Goal: Task Accomplishment & Management: Use online tool/utility

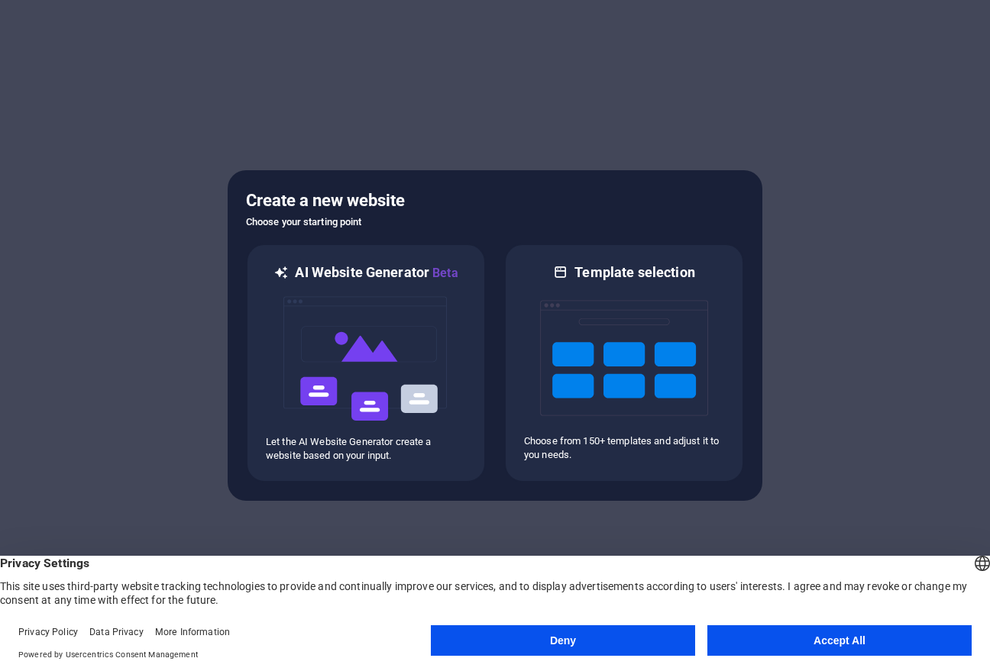
click at [864, 643] on button "Accept All" at bounding box center [839, 640] width 264 height 31
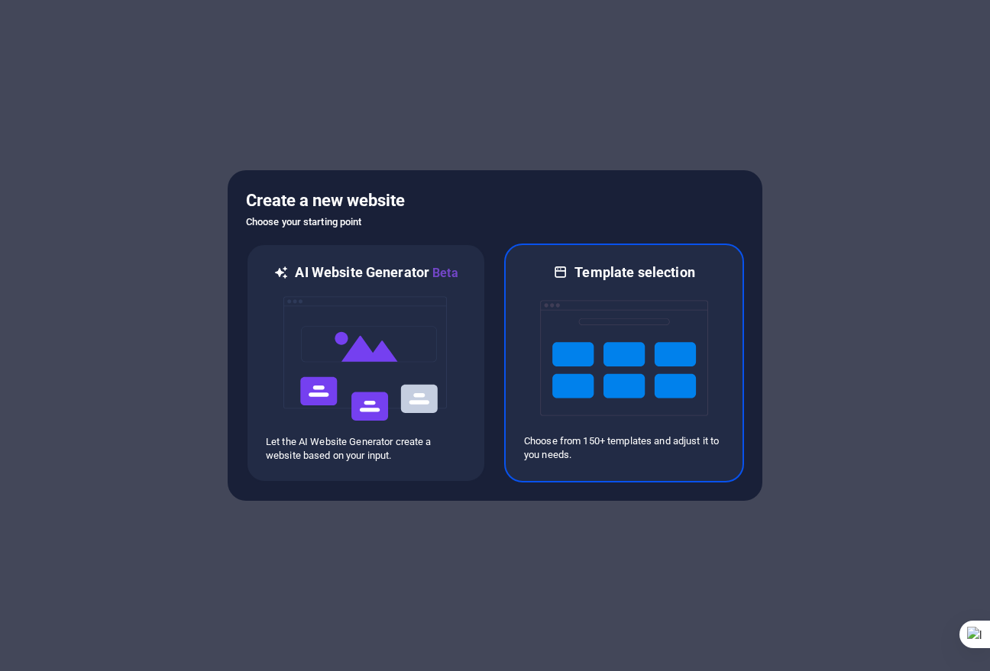
click at [629, 394] on img at bounding box center [624, 358] width 168 height 153
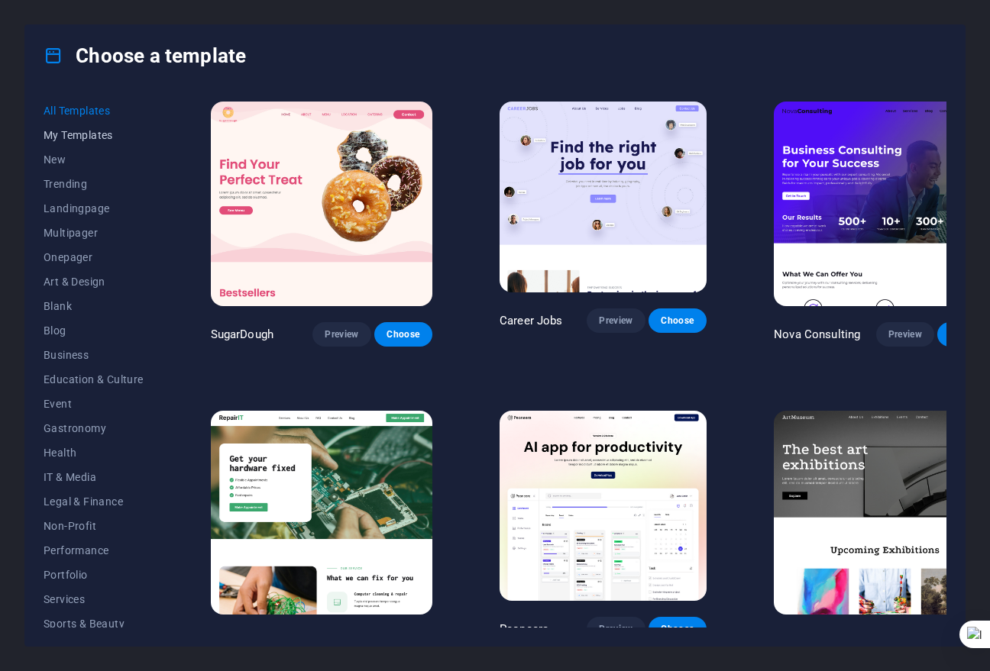
click at [92, 140] on span "My Templates" at bounding box center [94, 135] width 100 height 12
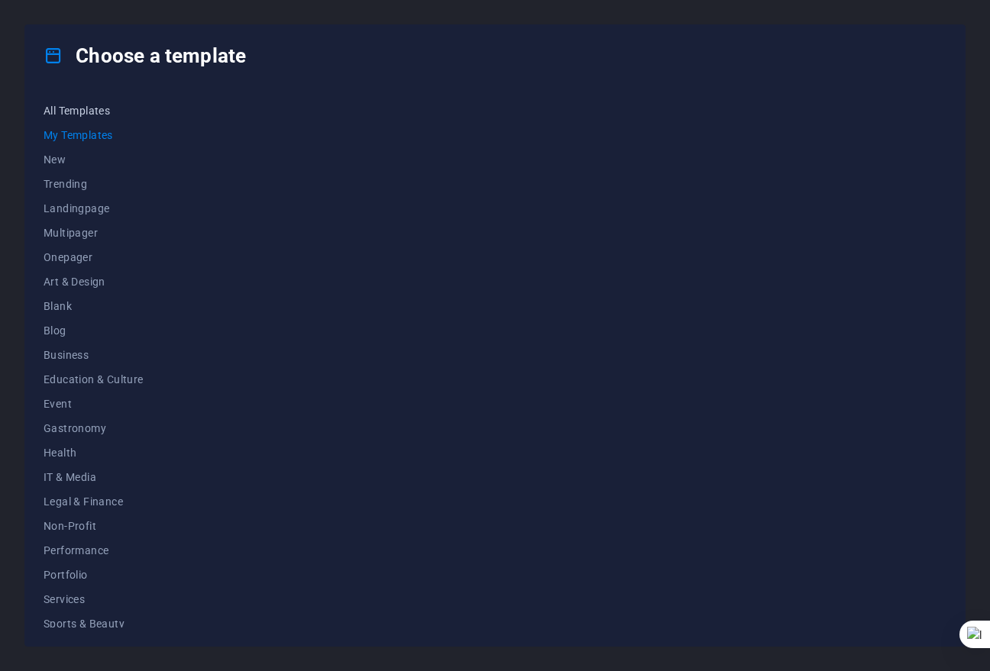
click at [102, 102] on button "All Templates" at bounding box center [94, 111] width 100 height 24
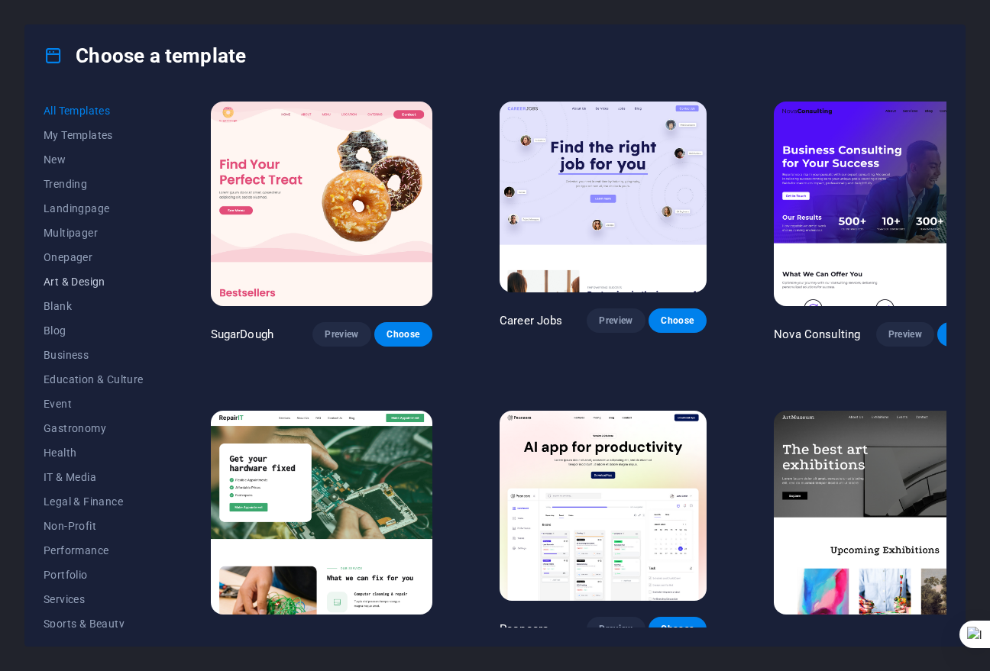
click at [123, 280] on span "Art & Design" at bounding box center [94, 282] width 100 height 12
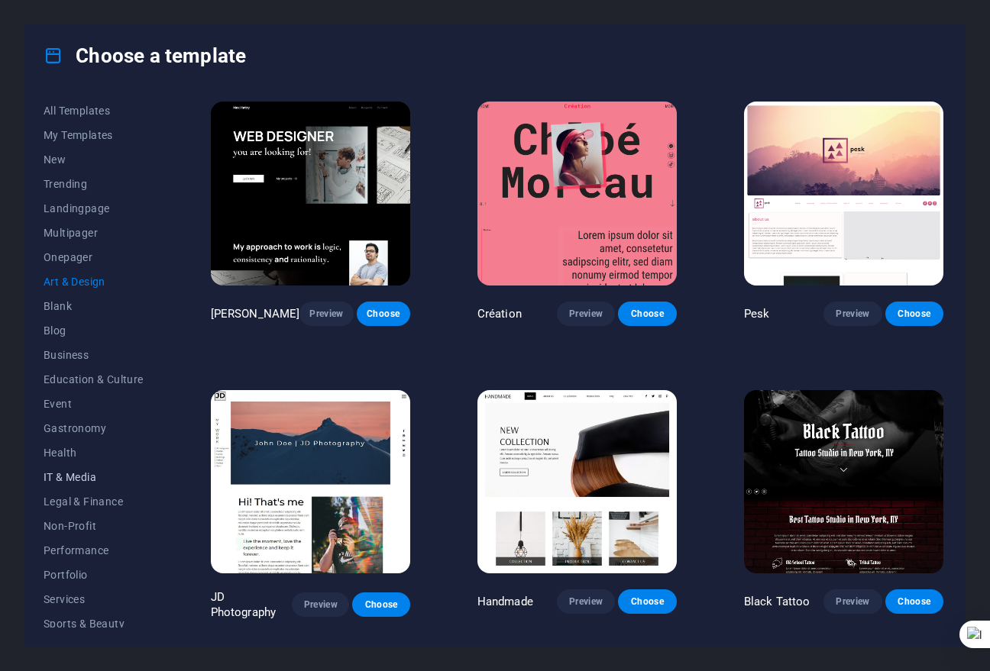
click at [101, 473] on span "IT & Media" at bounding box center [94, 477] width 100 height 12
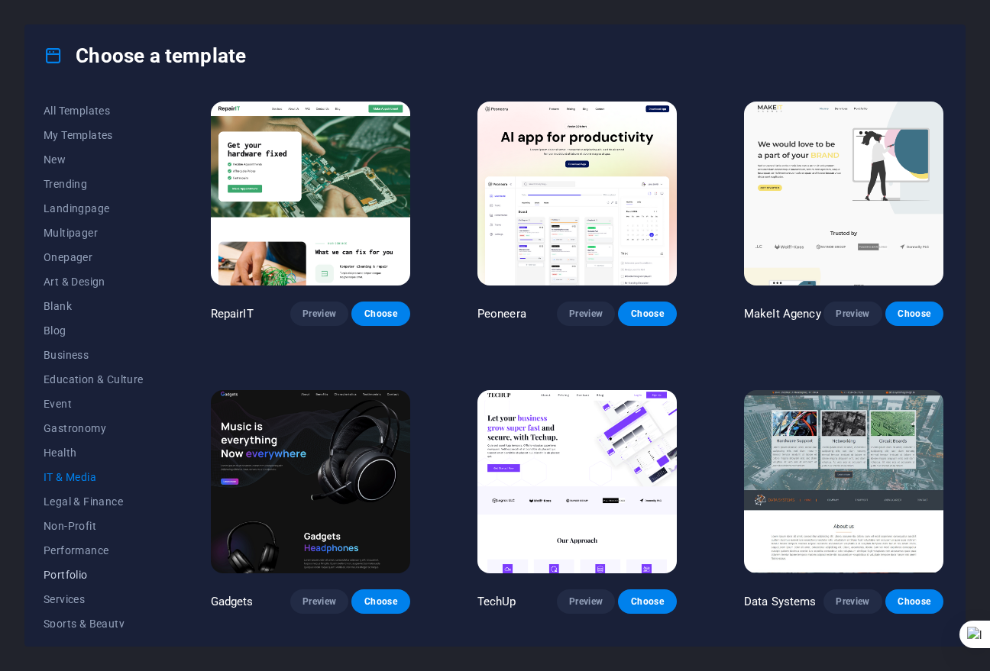
click at [92, 571] on span "Portfolio" at bounding box center [94, 575] width 100 height 12
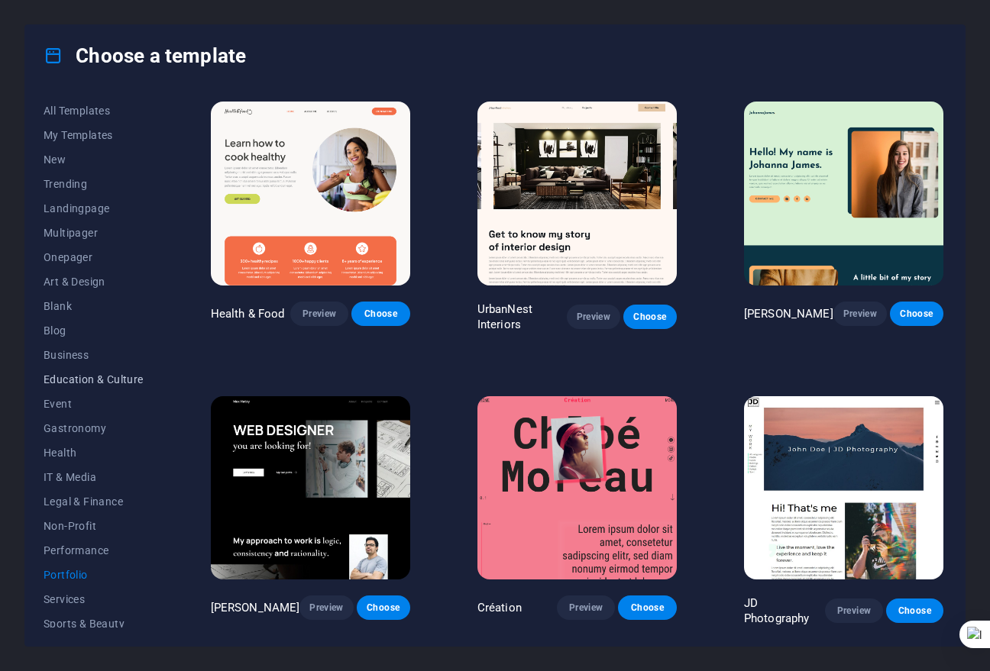
click at [71, 378] on span "Education & Culture" at bounding box center [94, 379] width 100 height 12
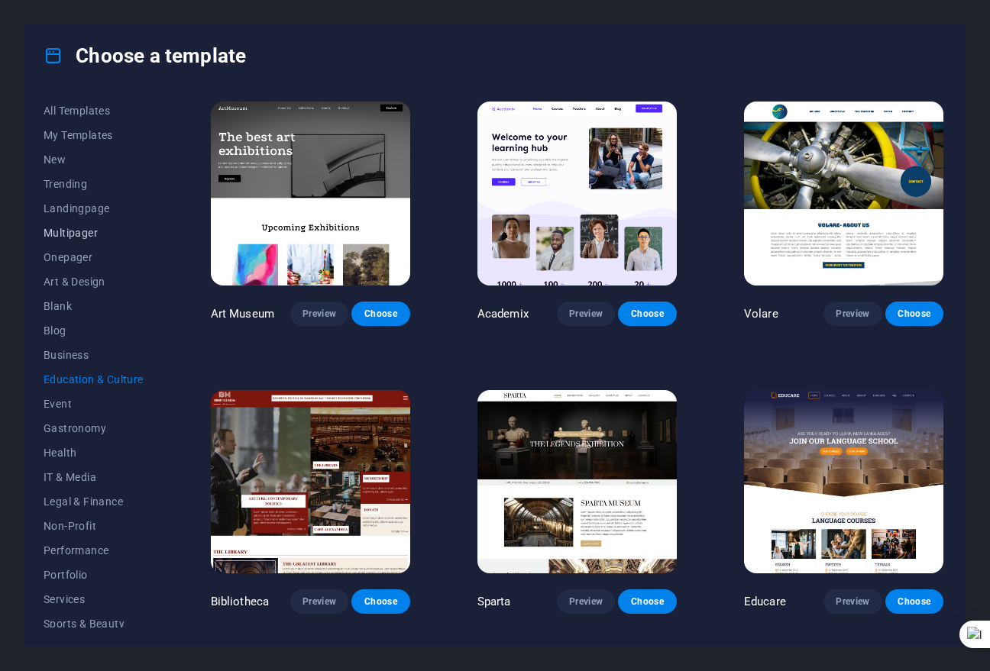
click at [97, 229] on span "Multipager" at bounding box center [94, 233] width 100 height 12
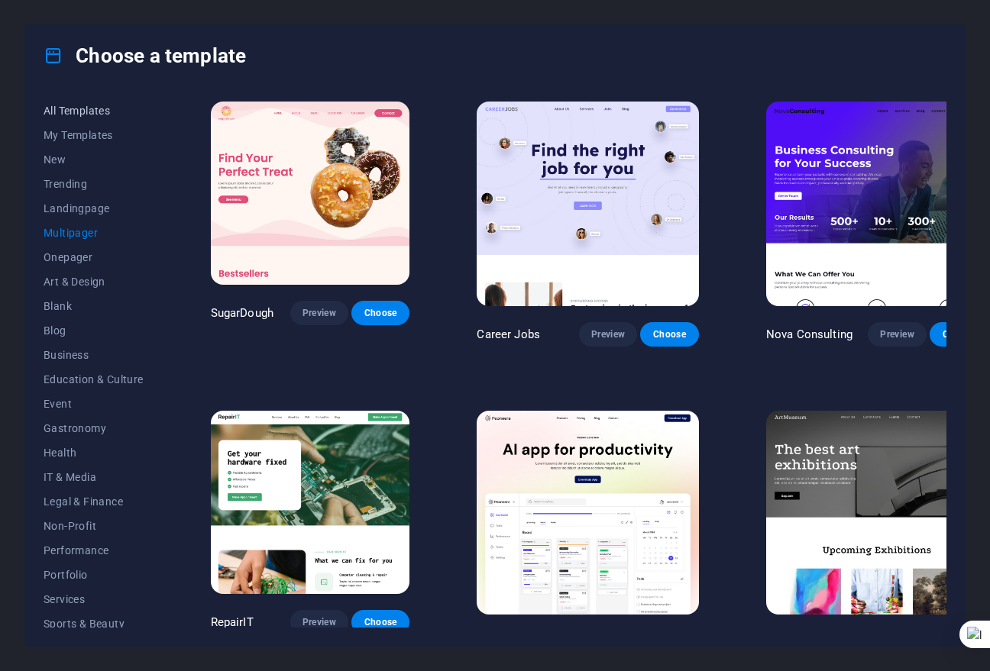
click at [102, 101] on button "All Templates" at bounding box center [94, 111] width 100 height 24
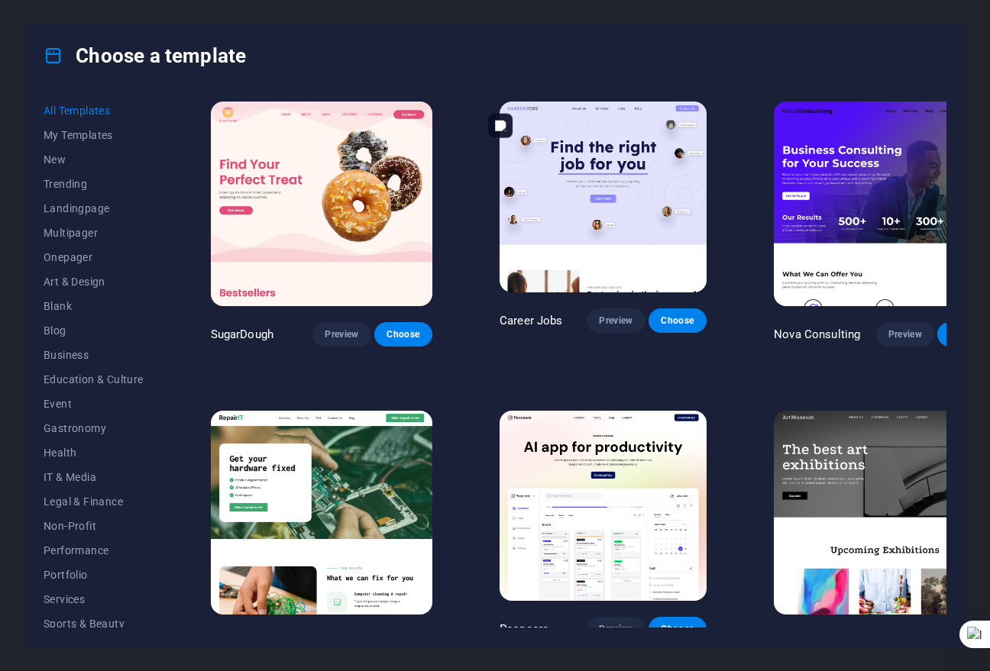
click at [590, 208] on img at bounding box center [602, 197] width 207 height 191
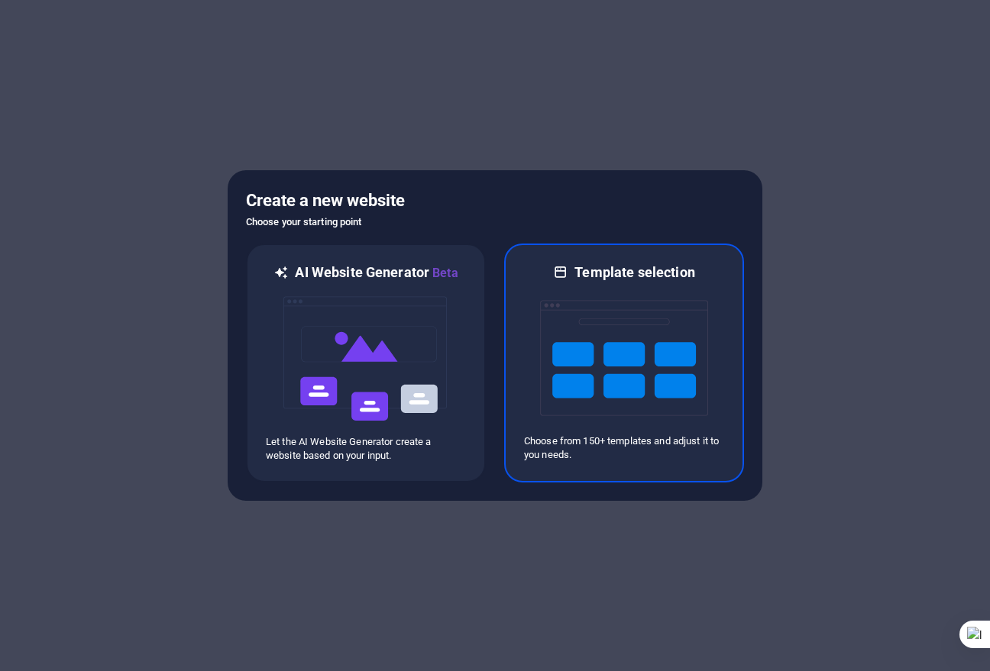
click at [627, 349] on img at bounding box center [624, 358] width 168 height 153
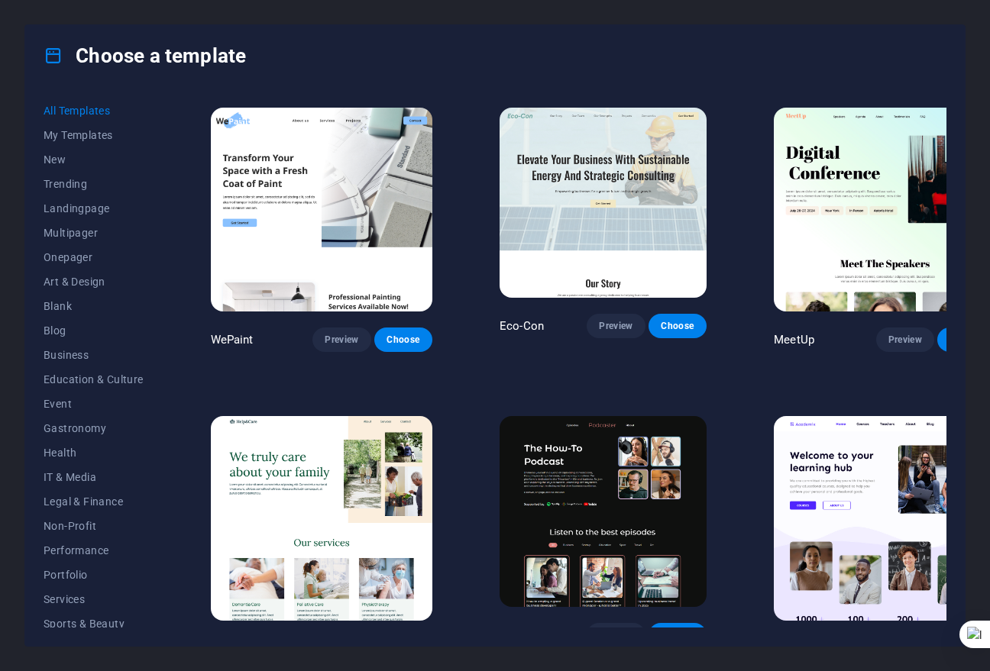
scroll to position [993, 0]
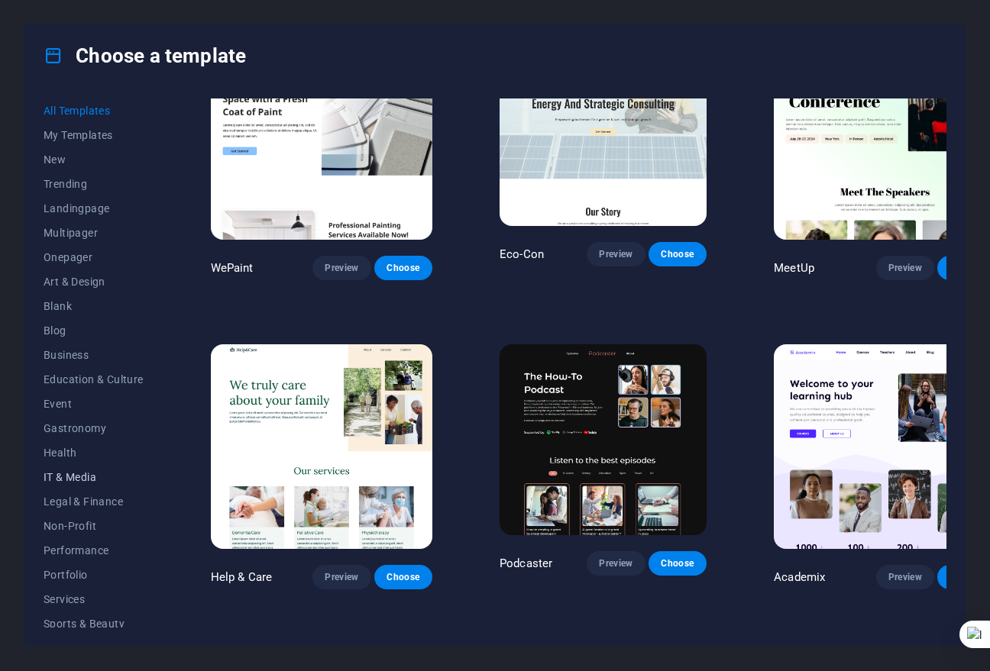
click at [89, 472] on span "IT & Media" at bounding box center [94, 477] width 100 height 12
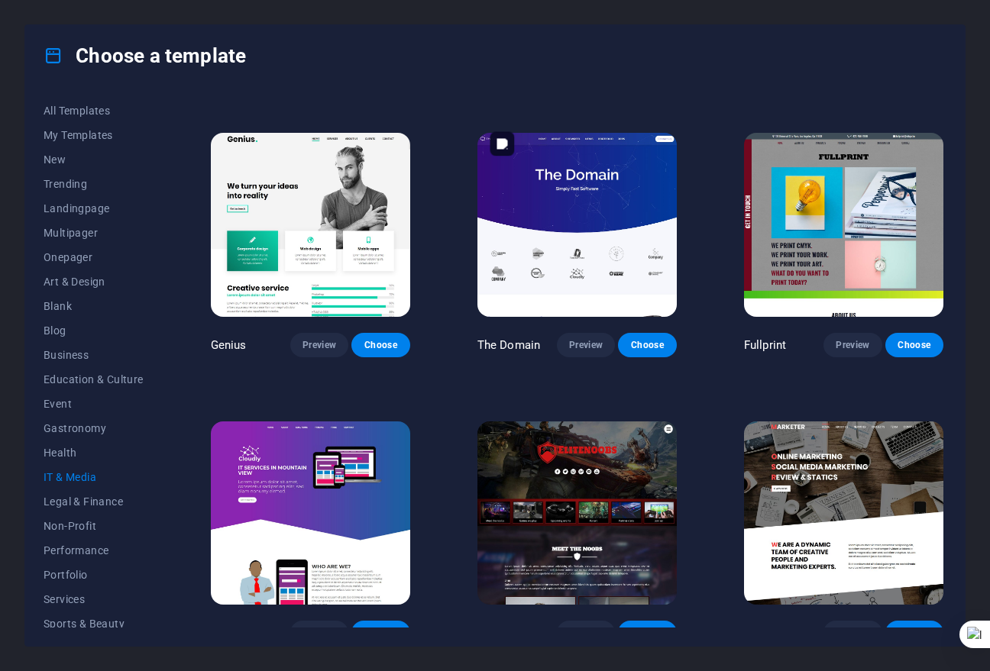
scroll to position [560, 0]
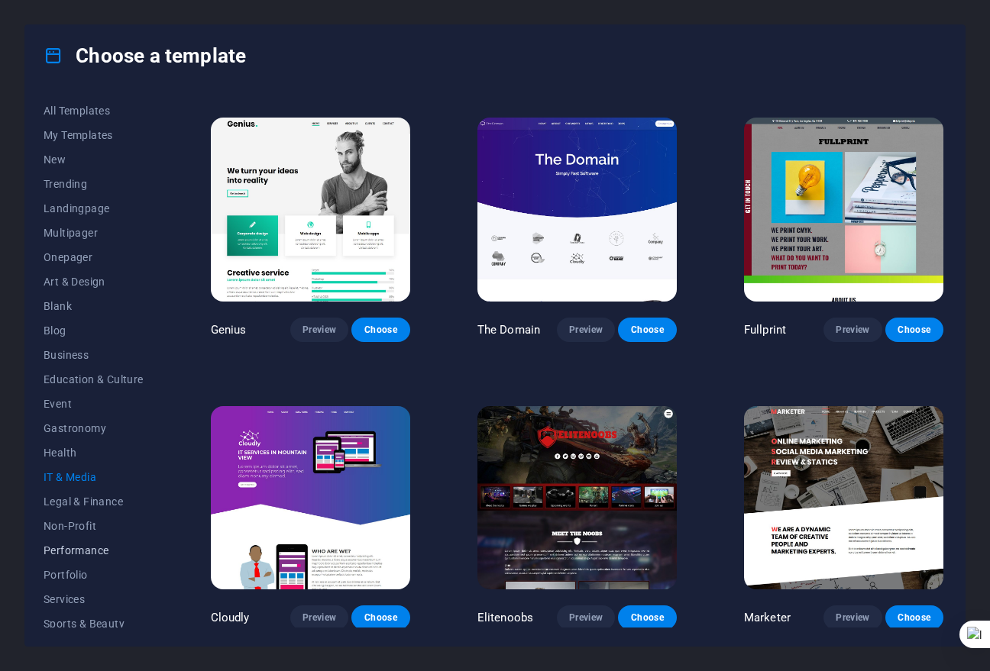
click at [102, 550] on span "Performance" at bounding box center [94, 550] width 100 height 12
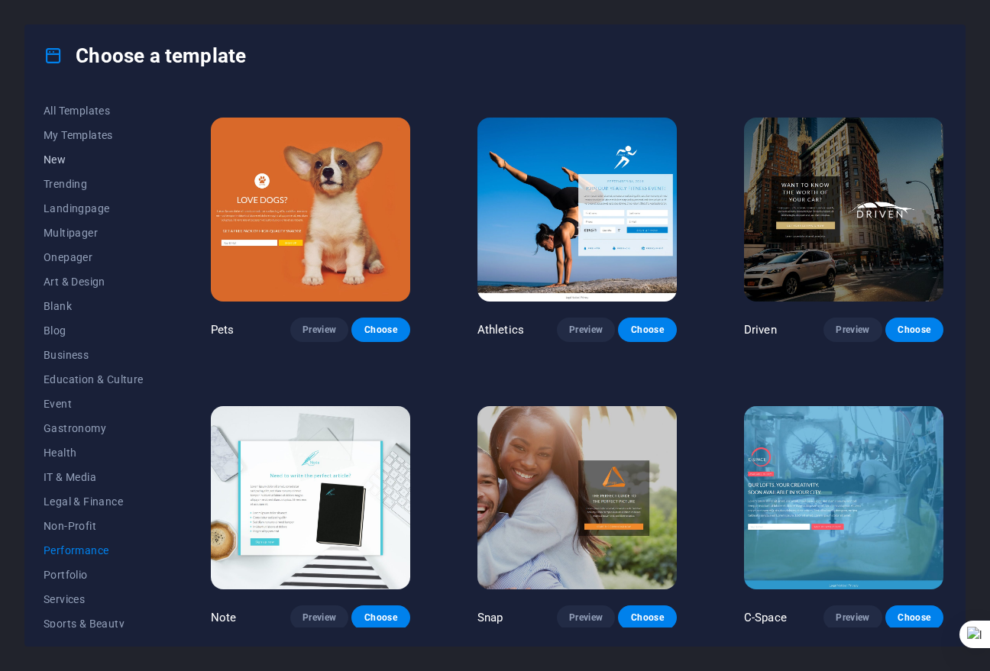
click at [69, 163] on span "New" at bounding box center [94, 159] width 100 height 12
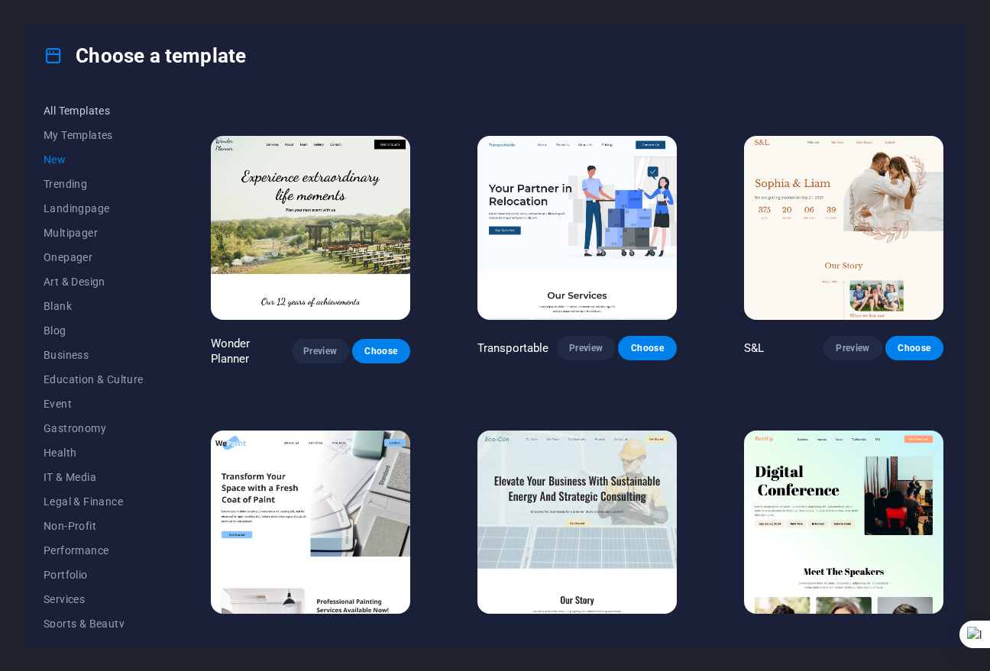
click at [86, 108] on span "All Templates" at bounding box center [94, 111] width 100 height 12
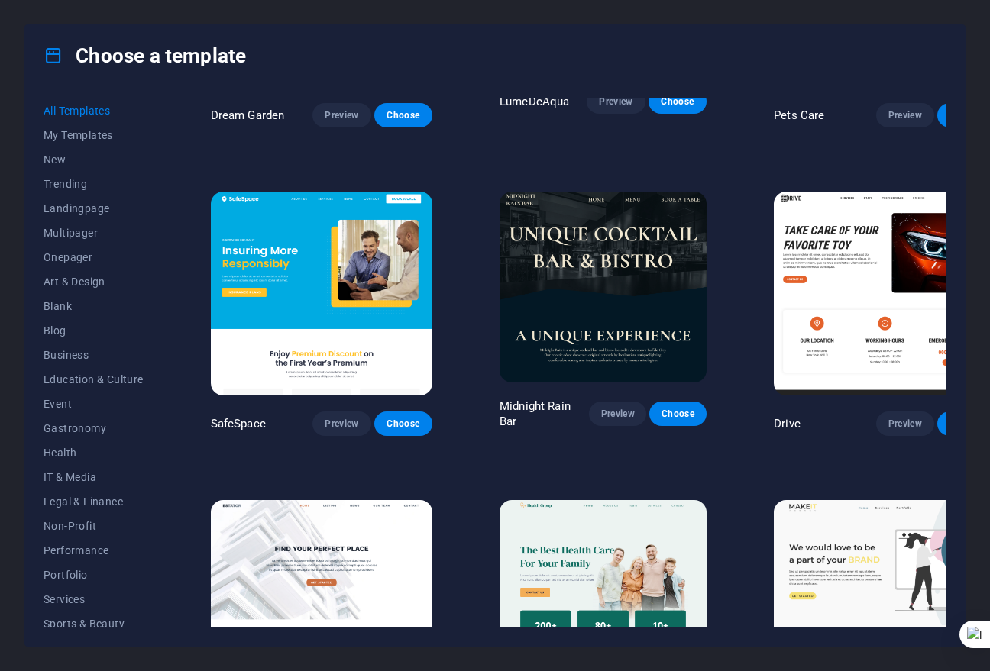
scroll to position [2699, 0]
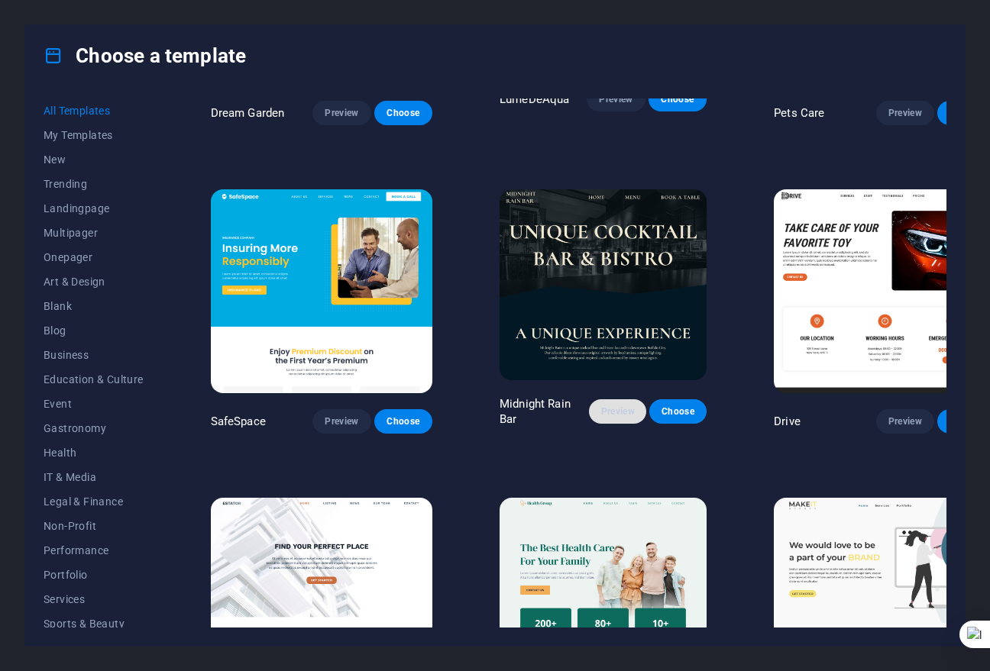
click at [601, 405] on span "Preview" at bounding box center [617, 411] width 33 height 12
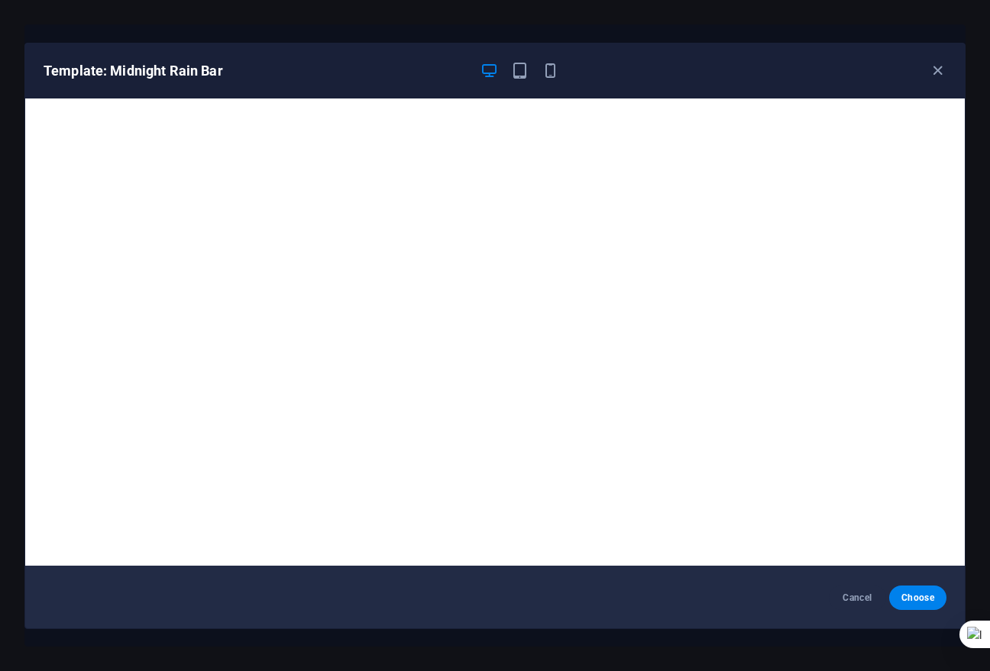
scroll to position [3, 0]
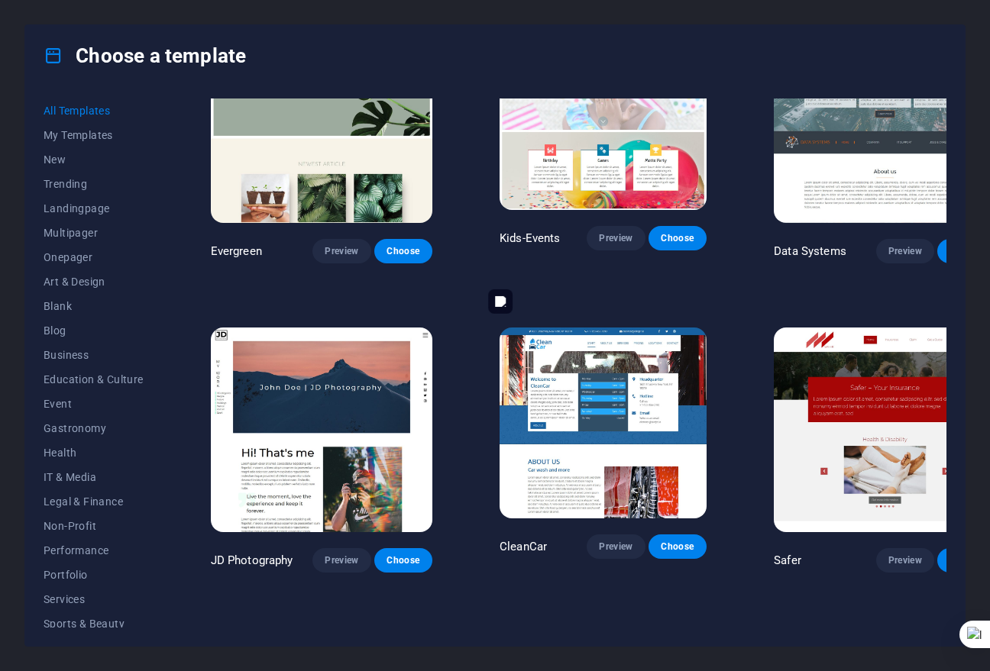
scroll to position [5651, 0]
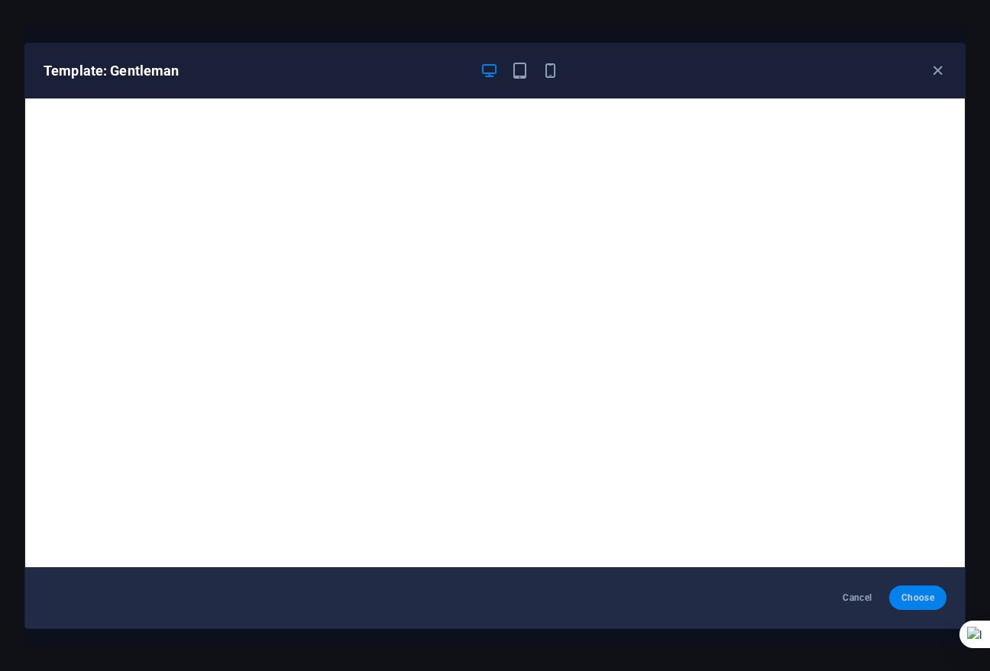
click at [929, 602] on span "Choose" at bounding box center [917, 598] width 33 height 12
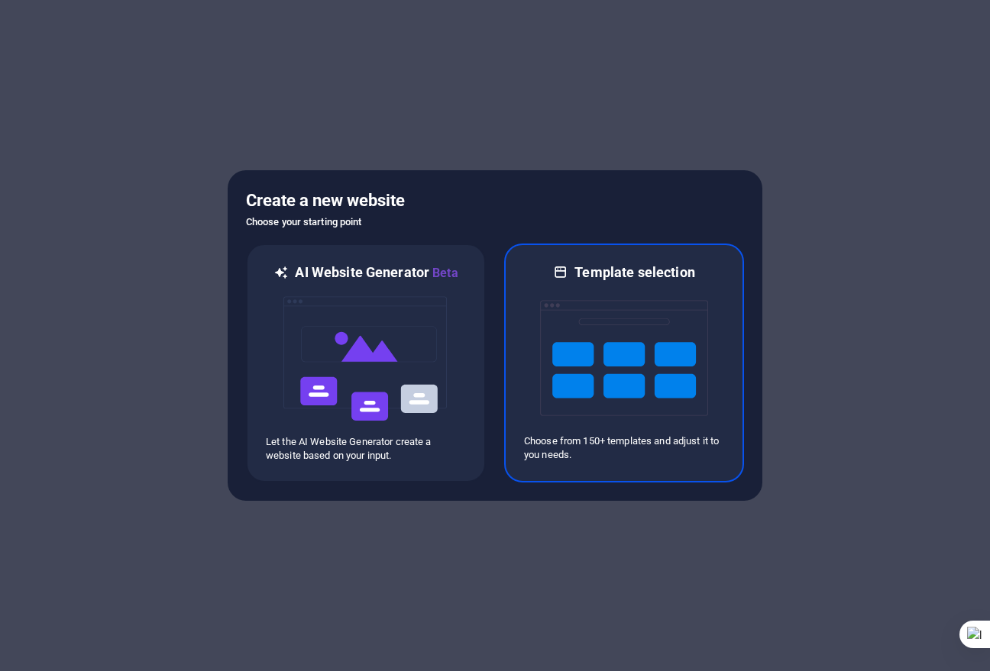
click at [589, 328] on img at bounding box center [624, 358] width 168 height 153
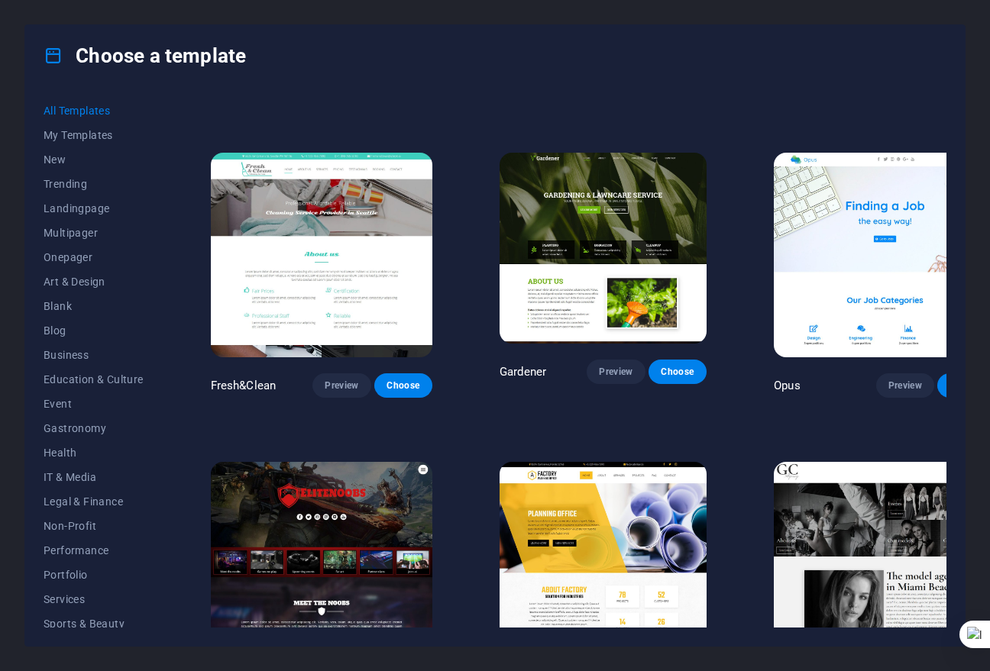
scroll to position [11072, 0]
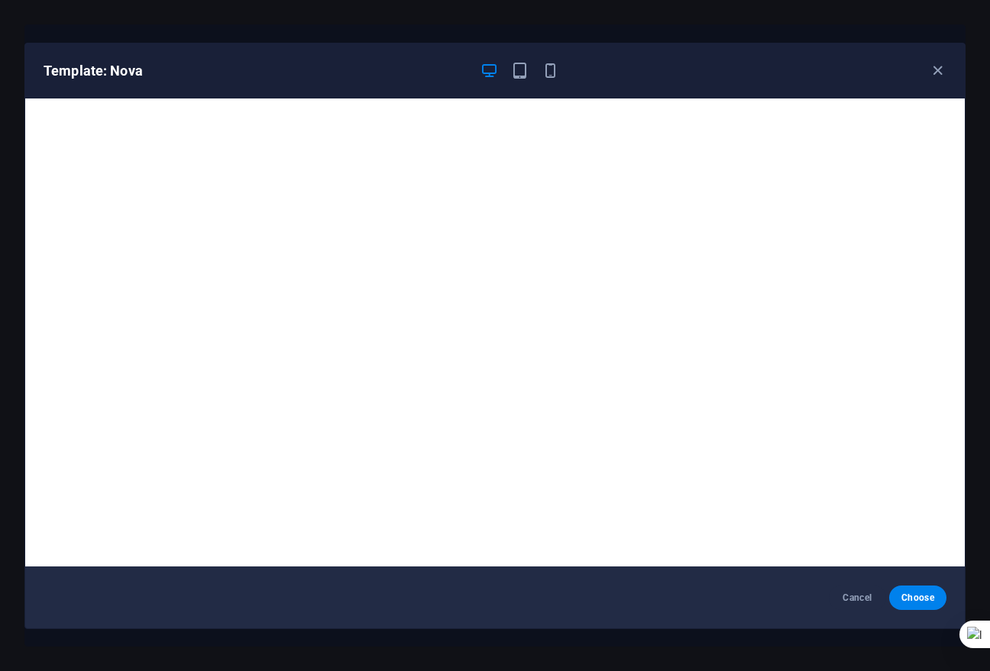
scroll to position [0, 0]
click at [938, 66] on icon "button" at bounding box center [938, 71] width 18 height 18
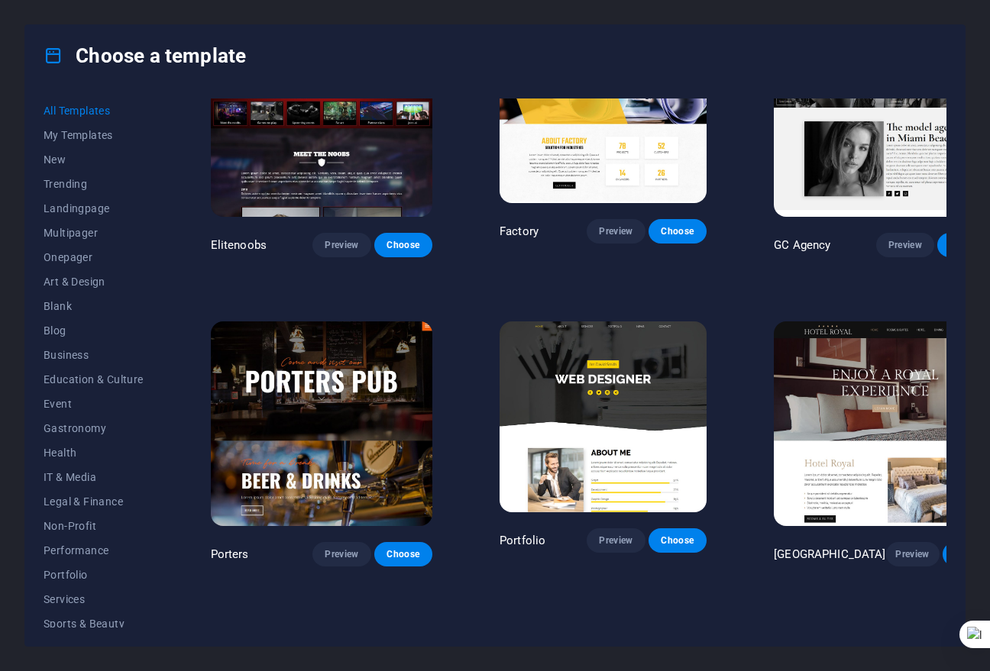
scroll to position [11225, 0]
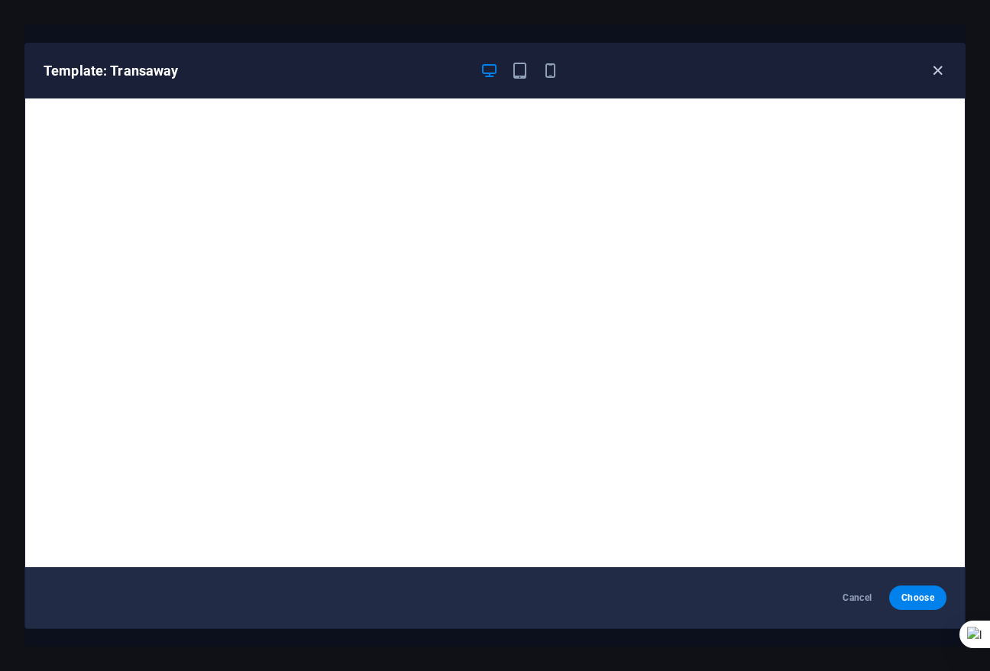
click at [939, 70] on icon "button" at bounding box center [938, 71] width 18 height 18
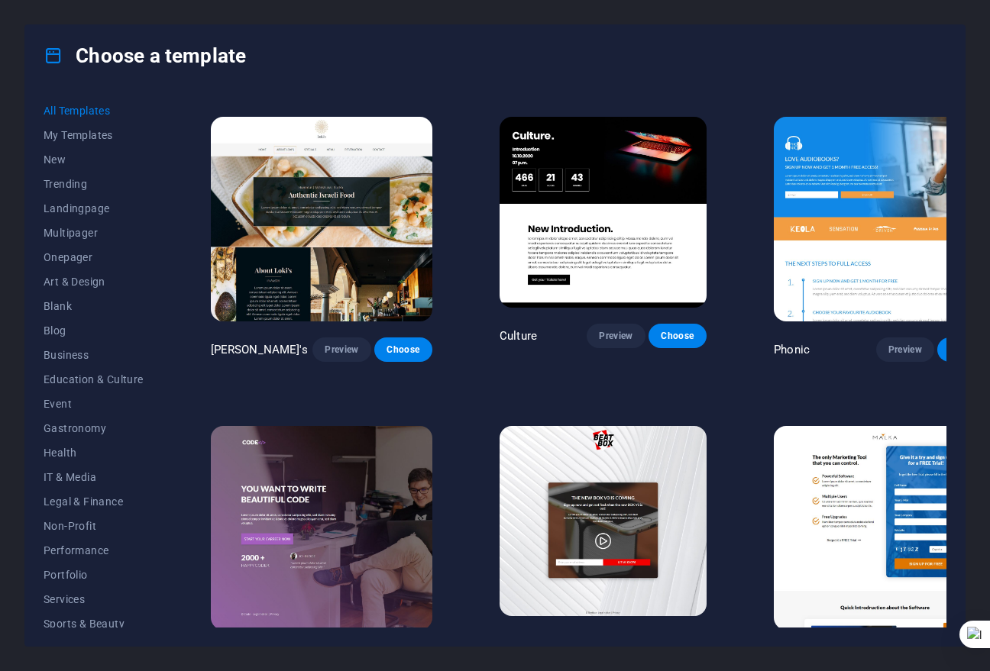
scroll to position [14203, 0]
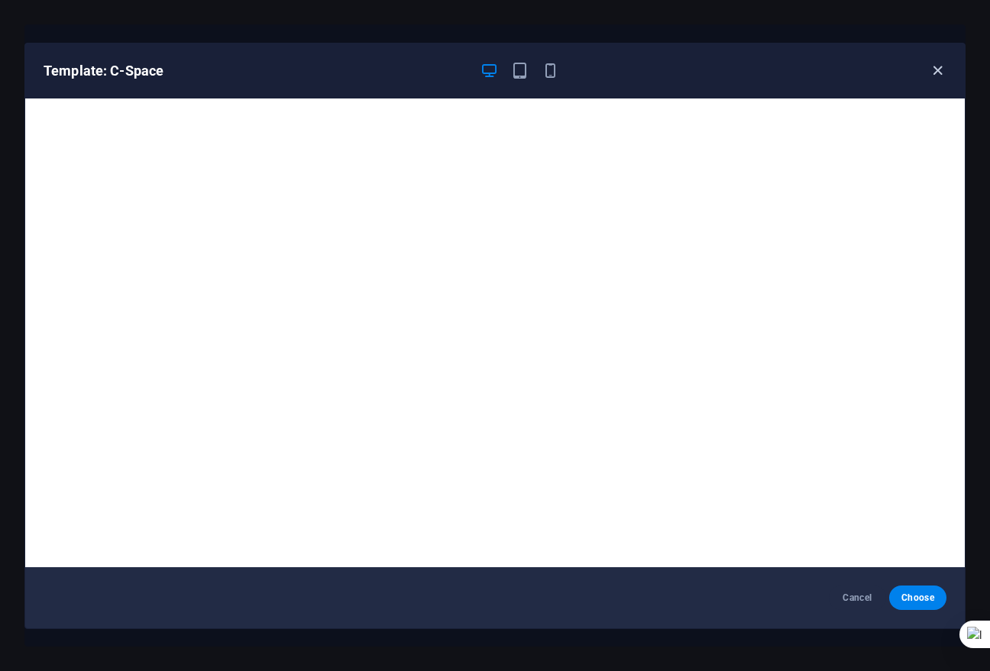
click at [939, 66] on icon "button" at bounding box center [938, 71] width 18 height 18
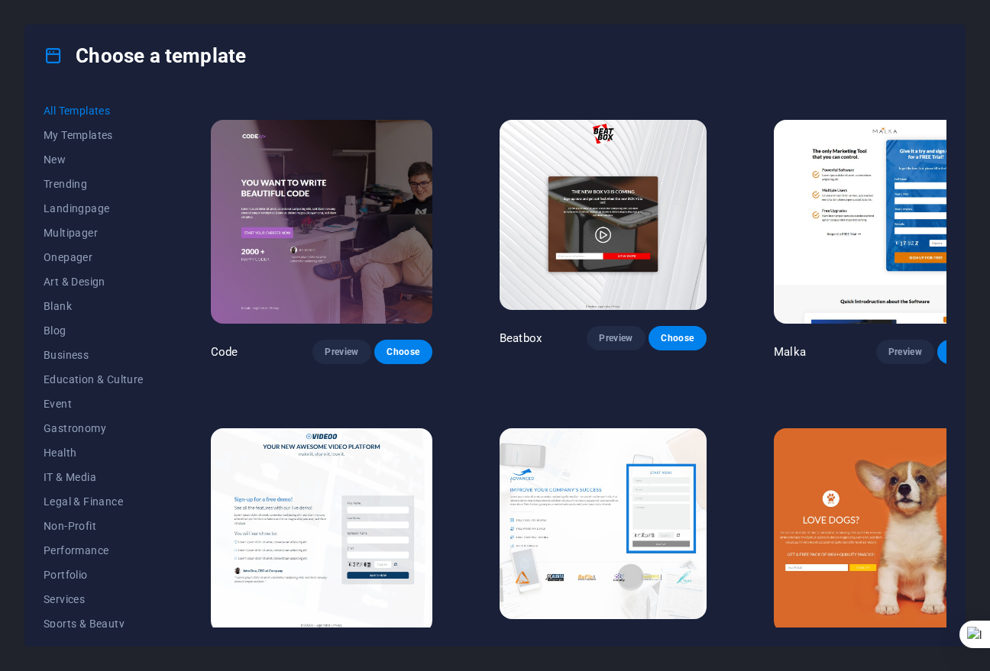
scroll to position [14508, 0]
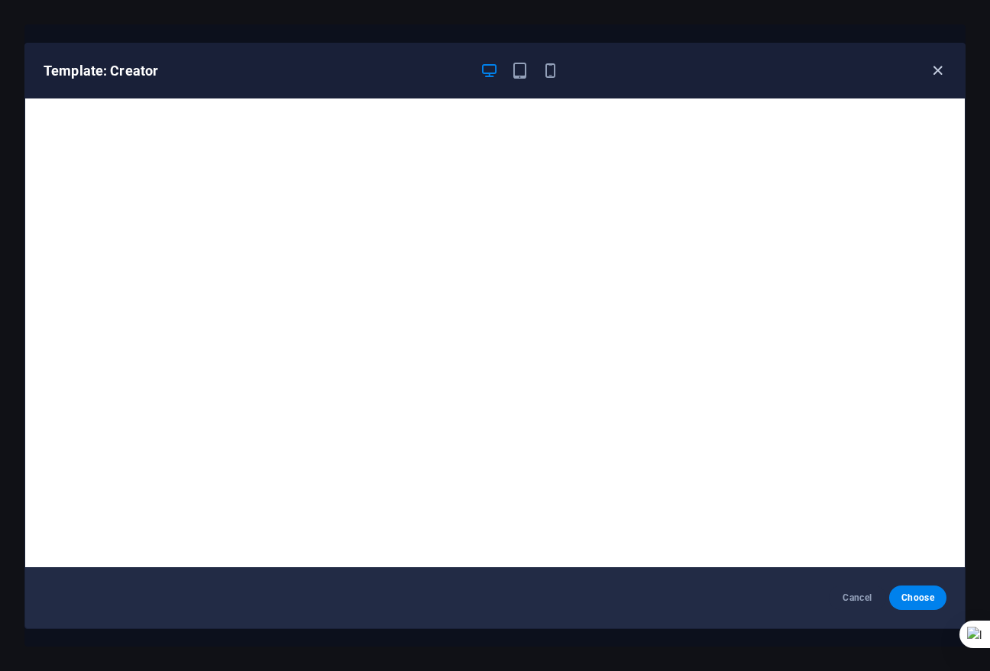
click at [935, 78] on icon "button" at bounding box center [938, 71] width 18 height 18
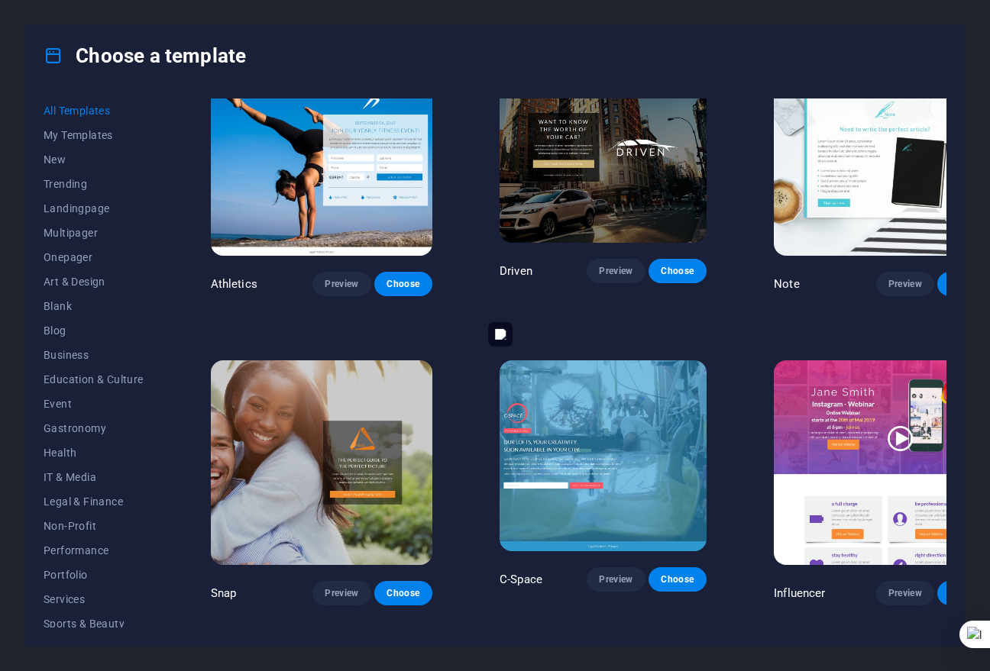
scroll to position [15195, 0]
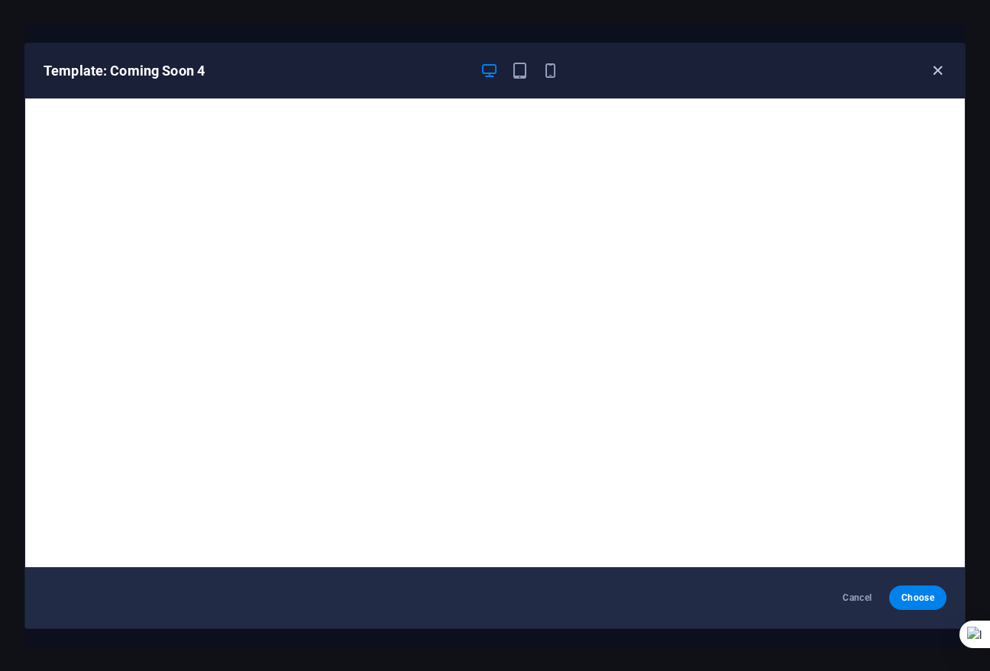
click at [938, 66] on icon "button" at bounding box center [938, 71] width 18 height 18
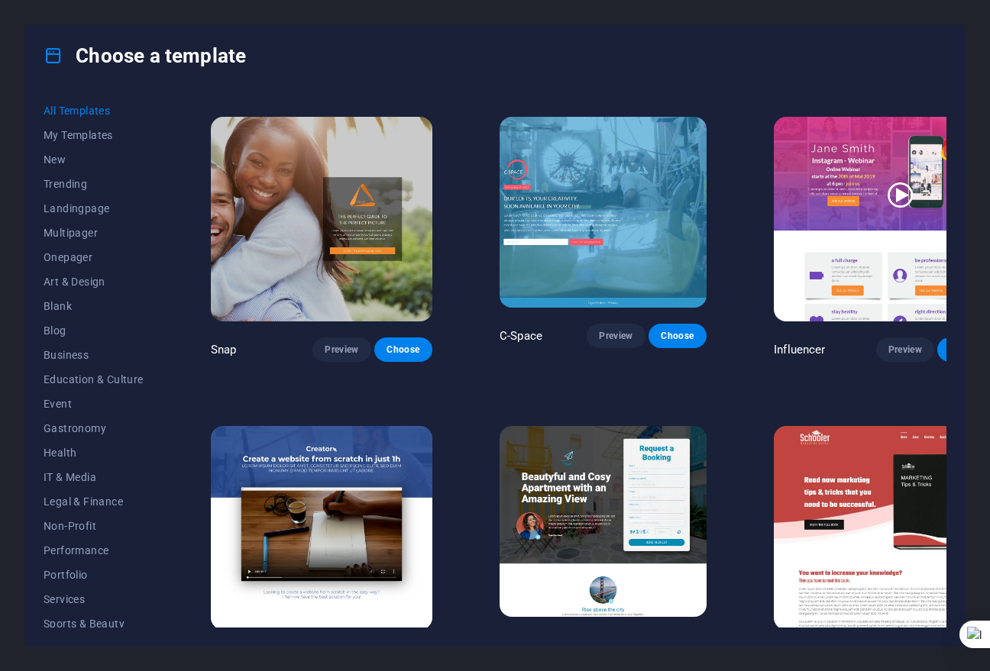
scroll to position [15501, 0]
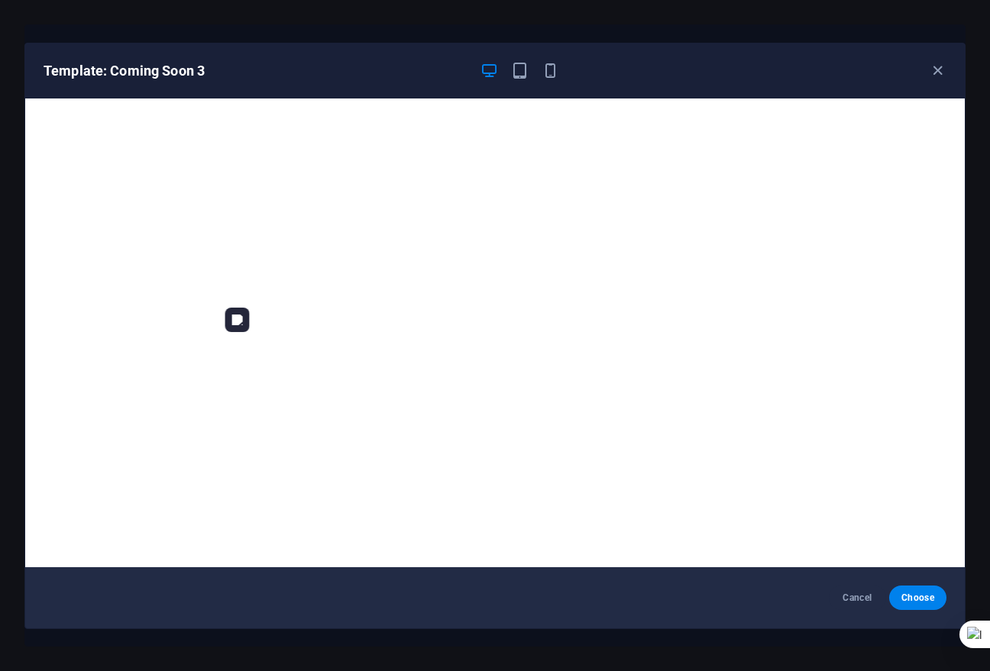
scroll to position [3, 0]
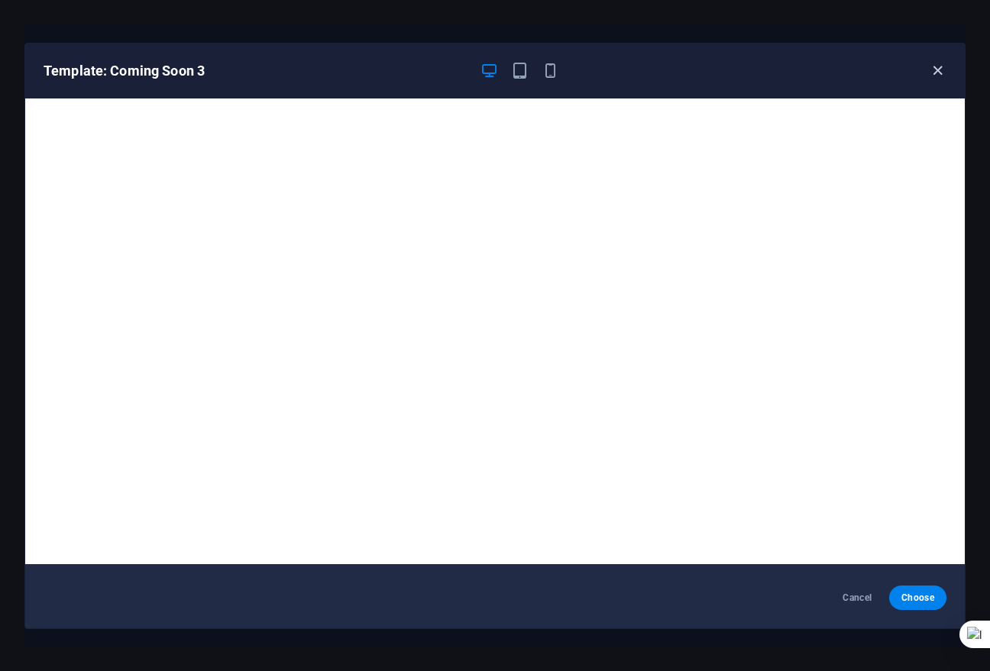
click at [942, 72] on icon "button" at bounding box center [938, 71] width 18 height 18
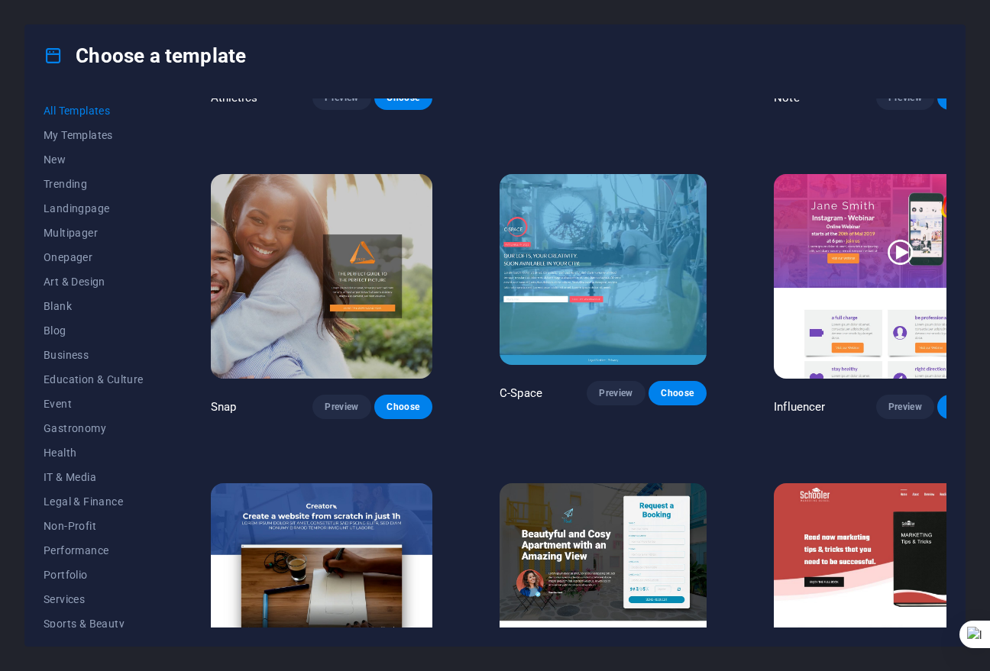
scroll to position [15374, 0]
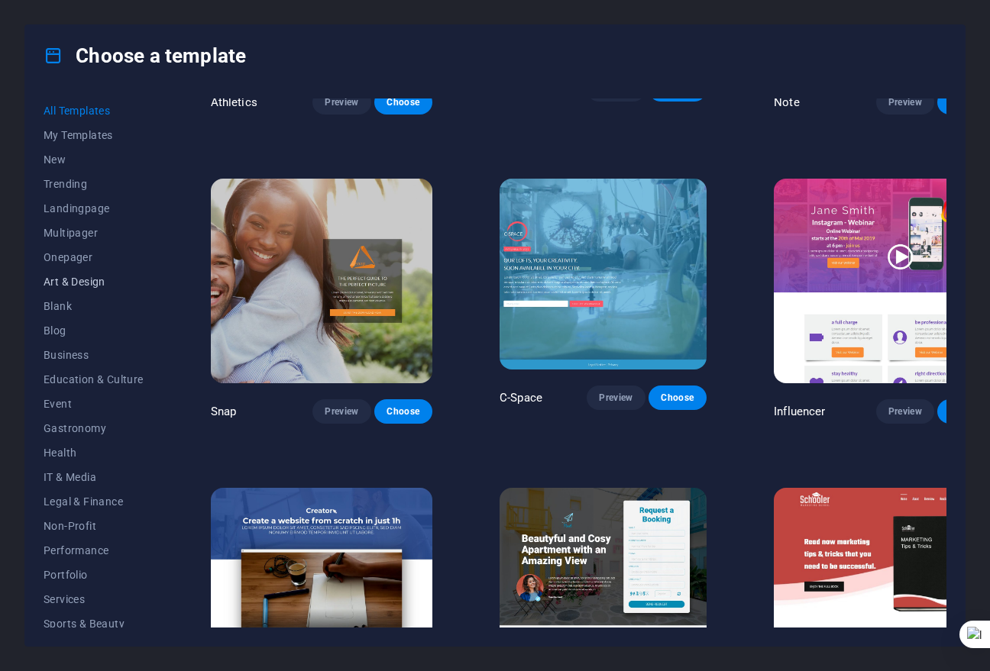
click at [134, 281] on span "Art & Design" at bounding box center [94, 282] width 100 height 12
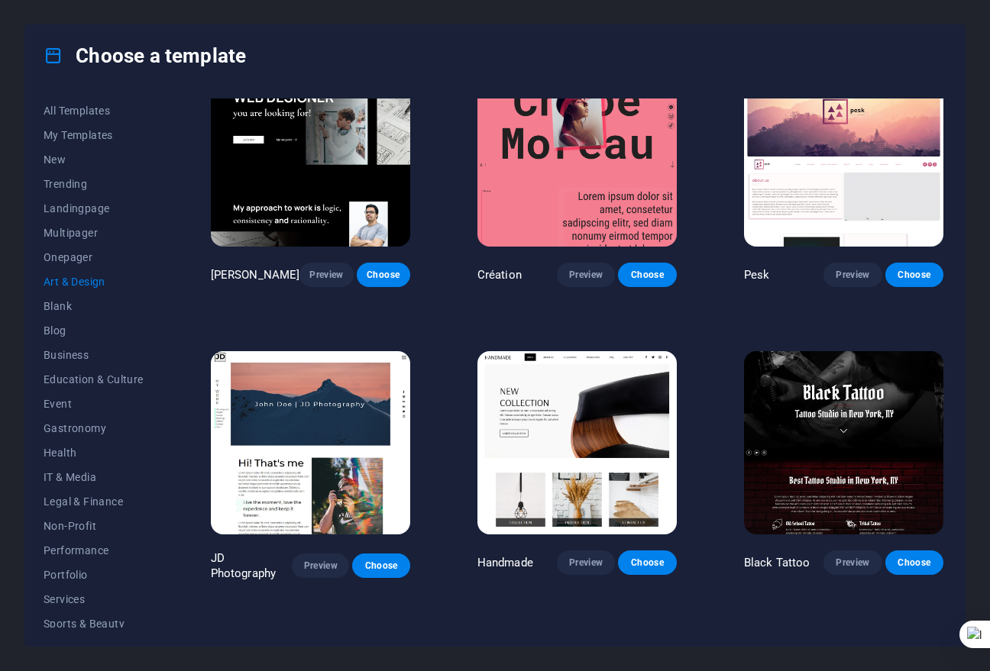
scroll to position [0, 0]
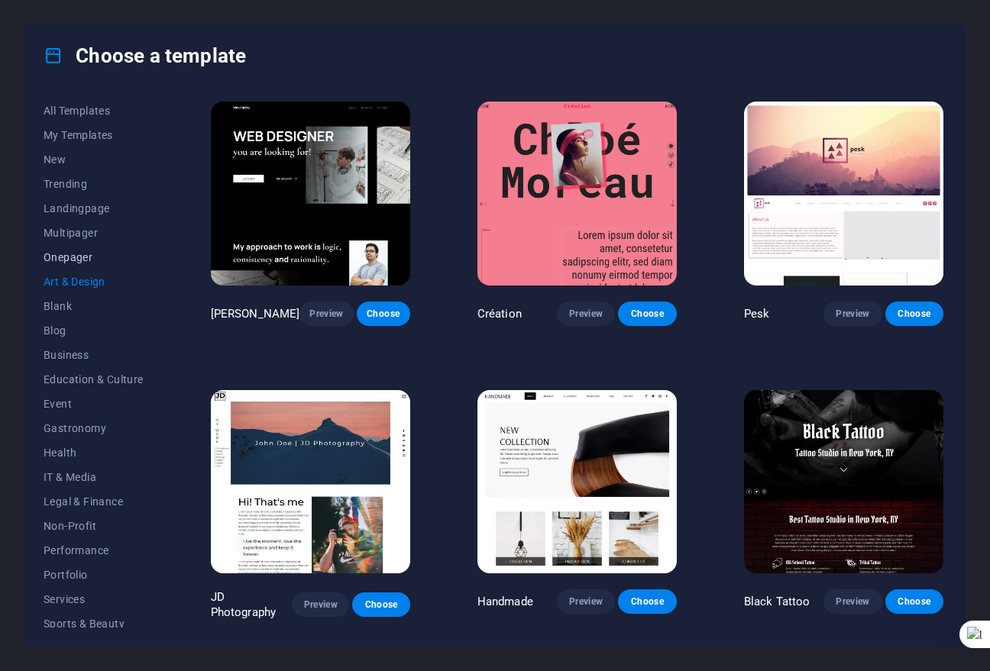
click at [79, 254] on span "Onepager" at bounding box center [94, 257] width 100 height 12
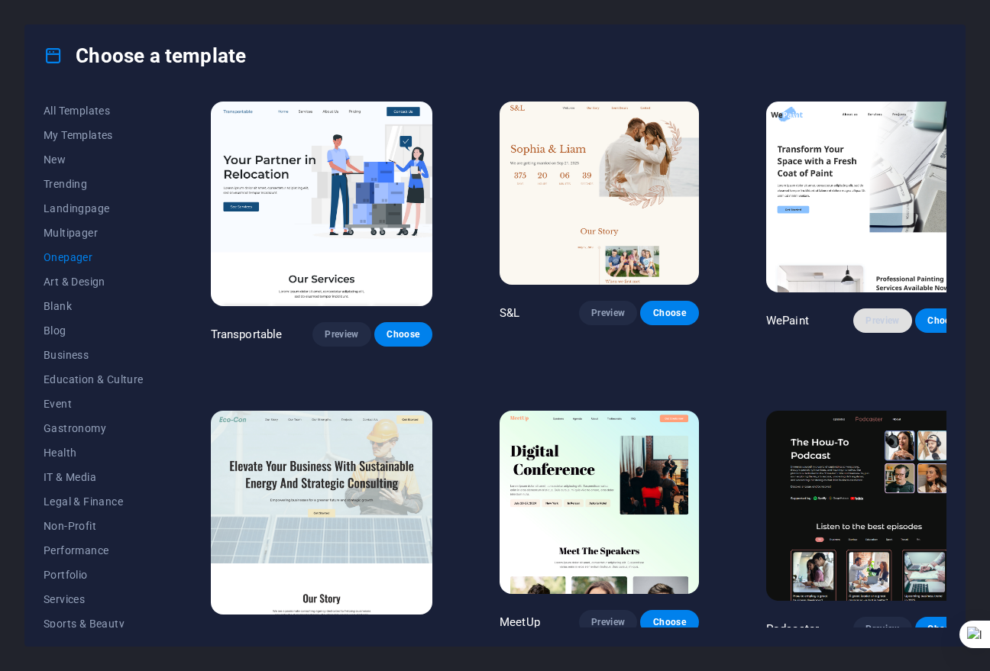
click at [865, 315] on span "Preview" at bounding box center [882, 321] width 34 height 12
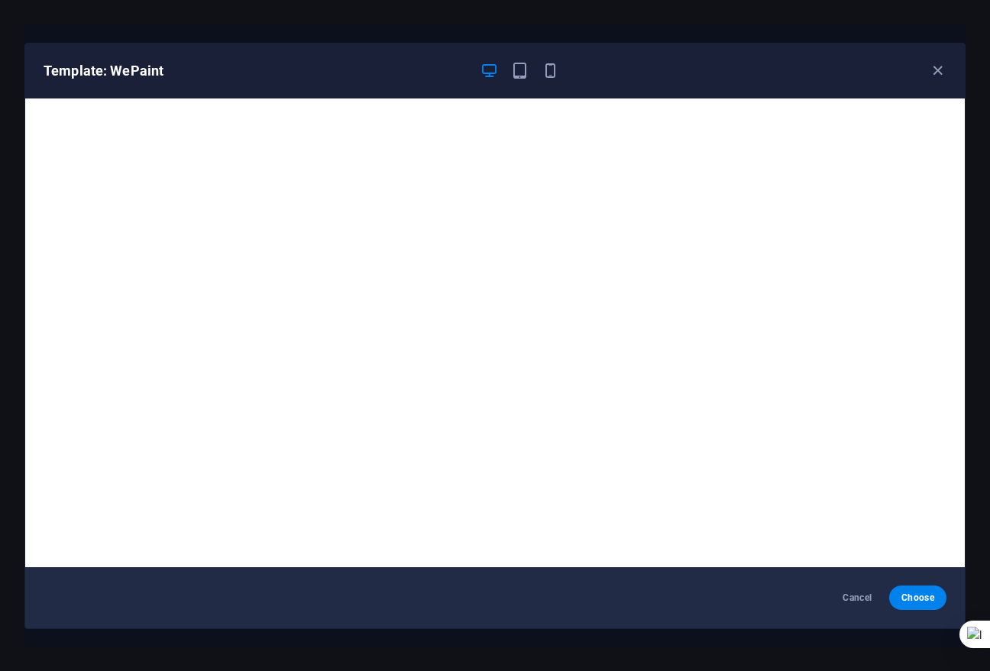
scroll to position [3, 0]
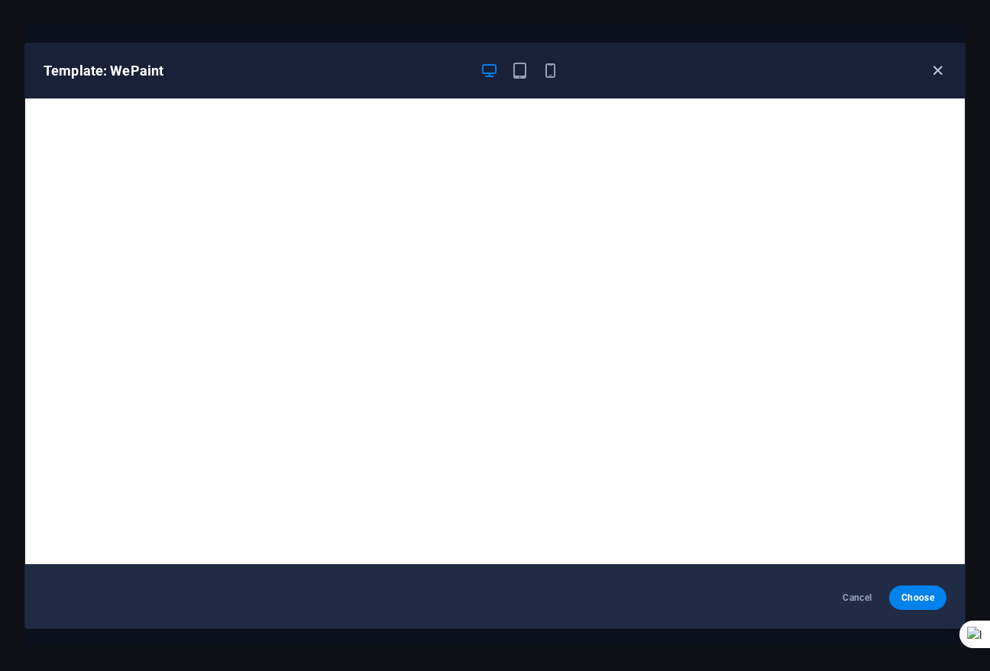
click at [934, 73] on icon "button" at bounding box center [938, 71] width 18 height 18
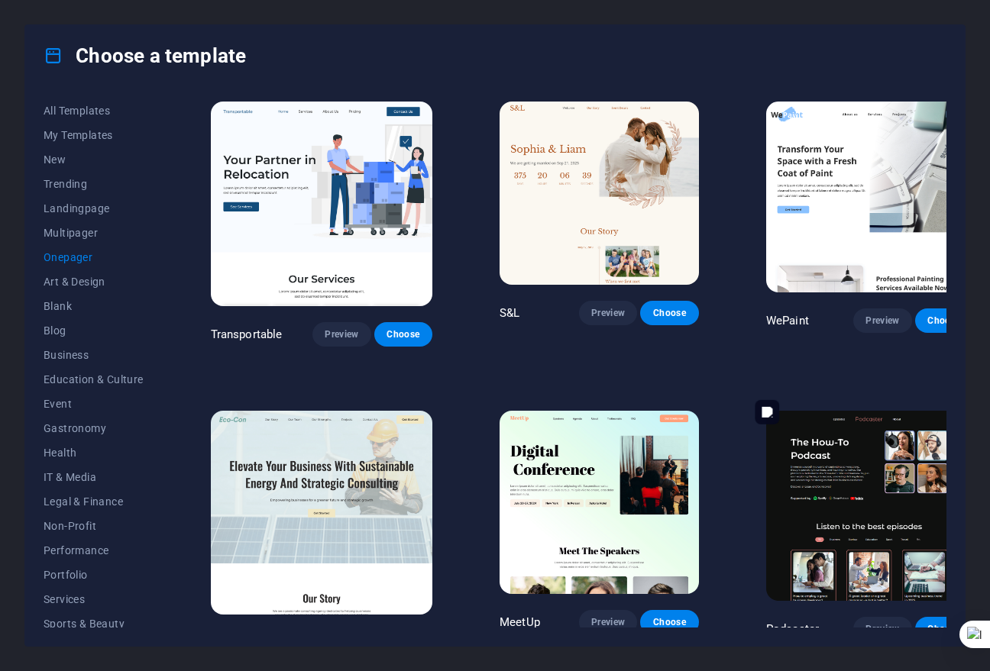
click at [813, 483] on img at bounding box center [869, 506] width 207 height 191
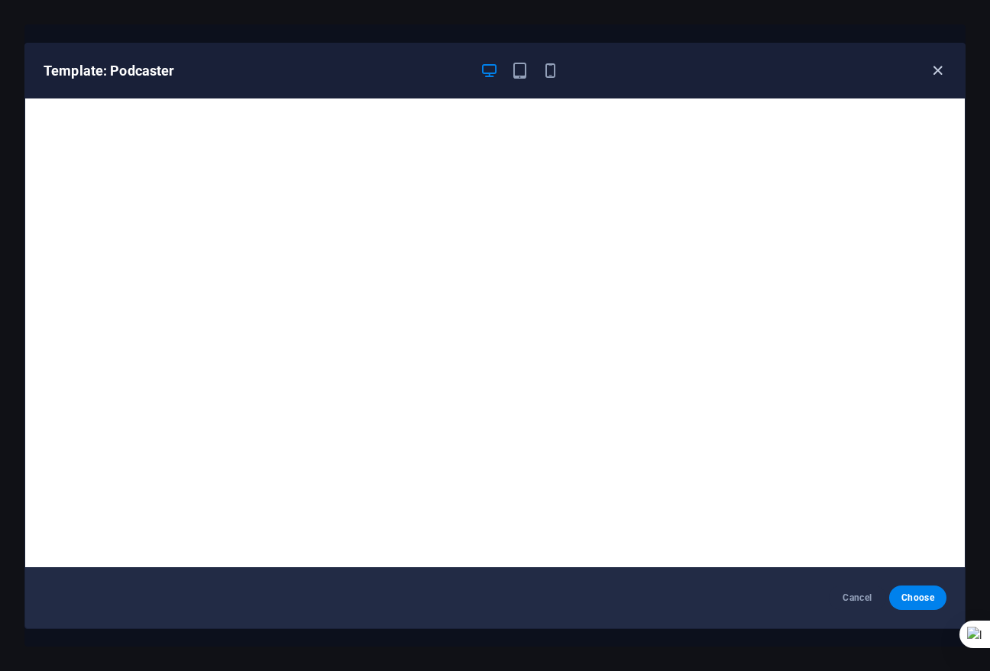
click at [937, 66] on icon "button" at bounding box center [938, 71] width 18 height 18
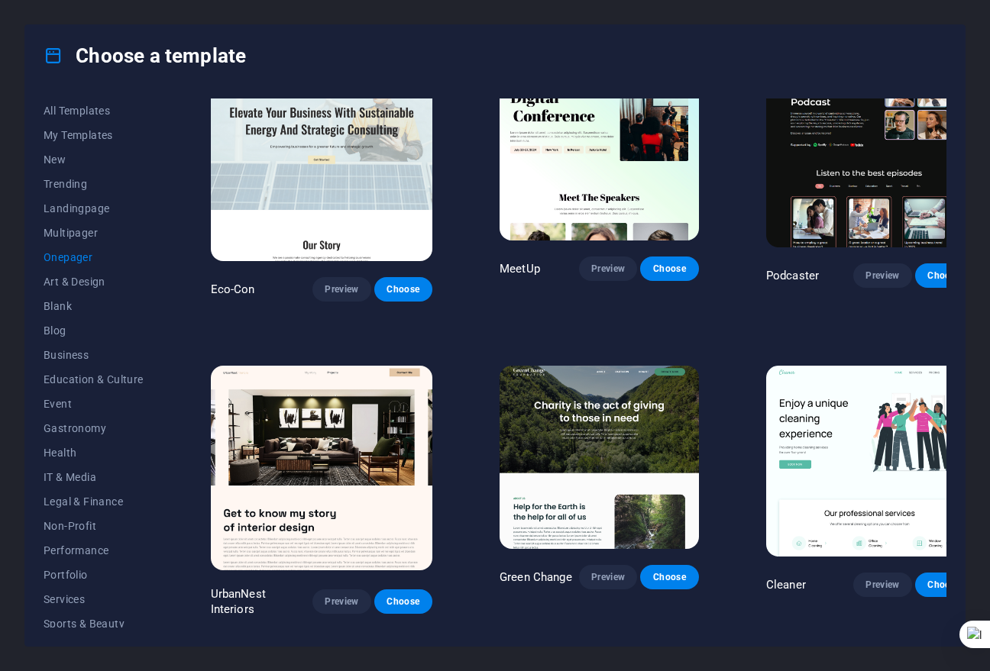
scroll to position [382, 0]
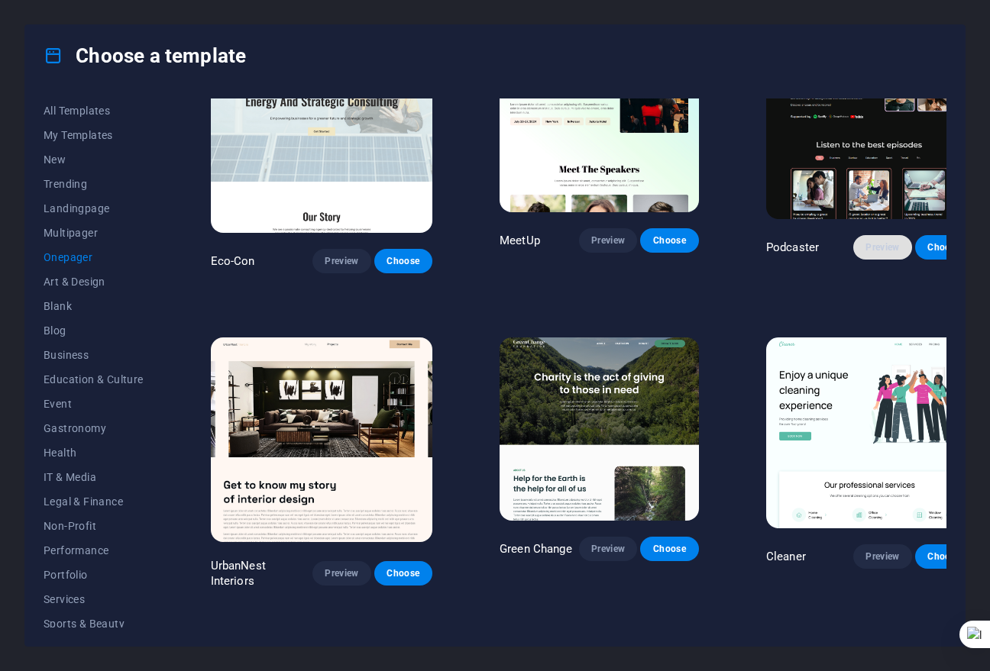
click at [865, 241] on span "Preview" at bounding box center [882, 247] width 34 height 12
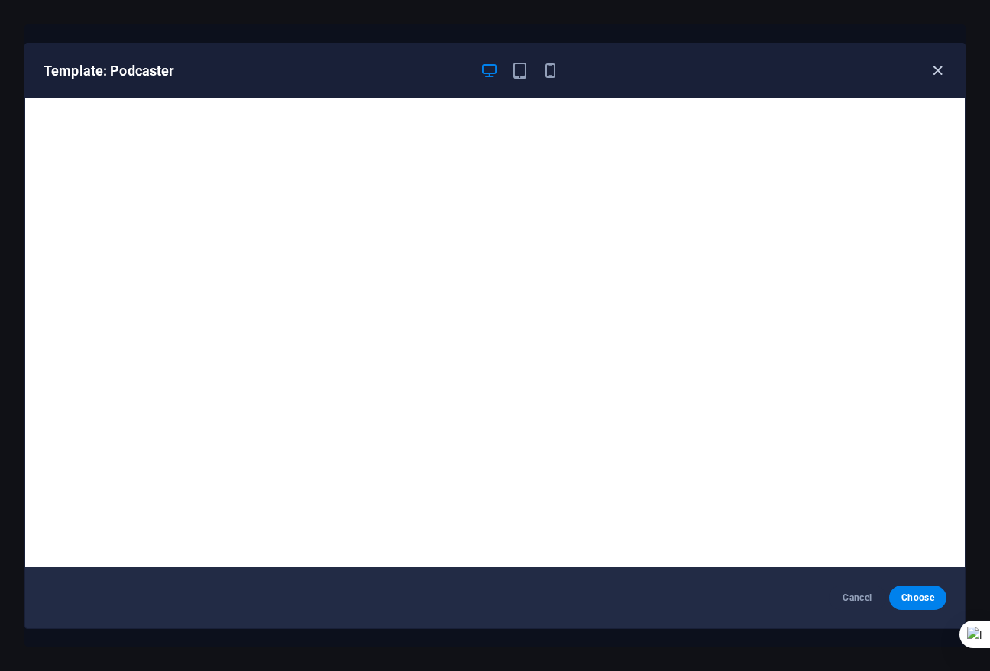
click at [936, 66] on icon "button" at bounding box center [938, 71] width 18 height 18
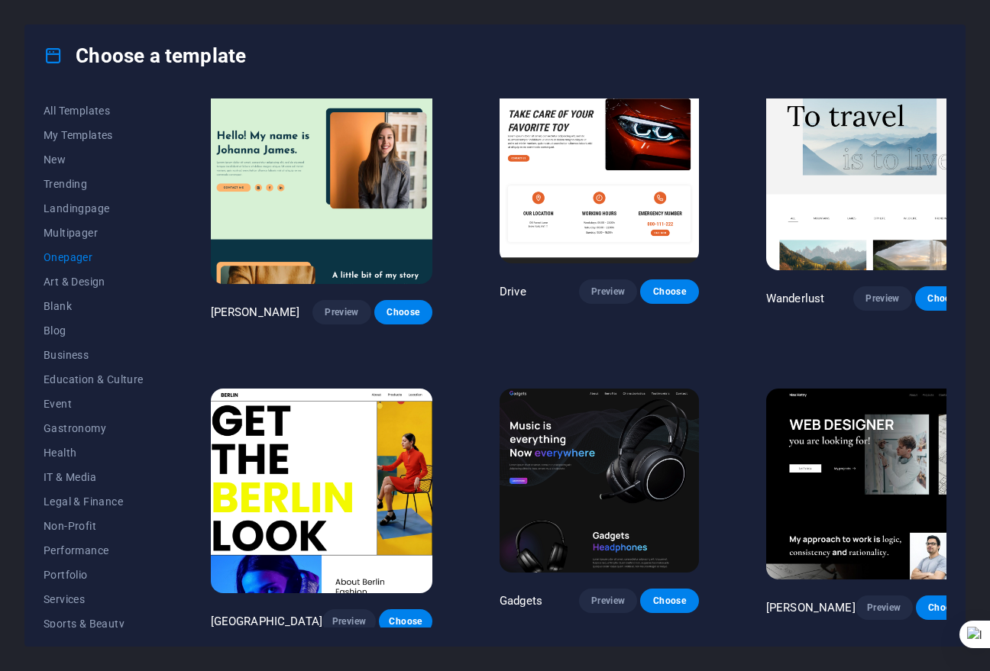
scroll to position [993, 0]
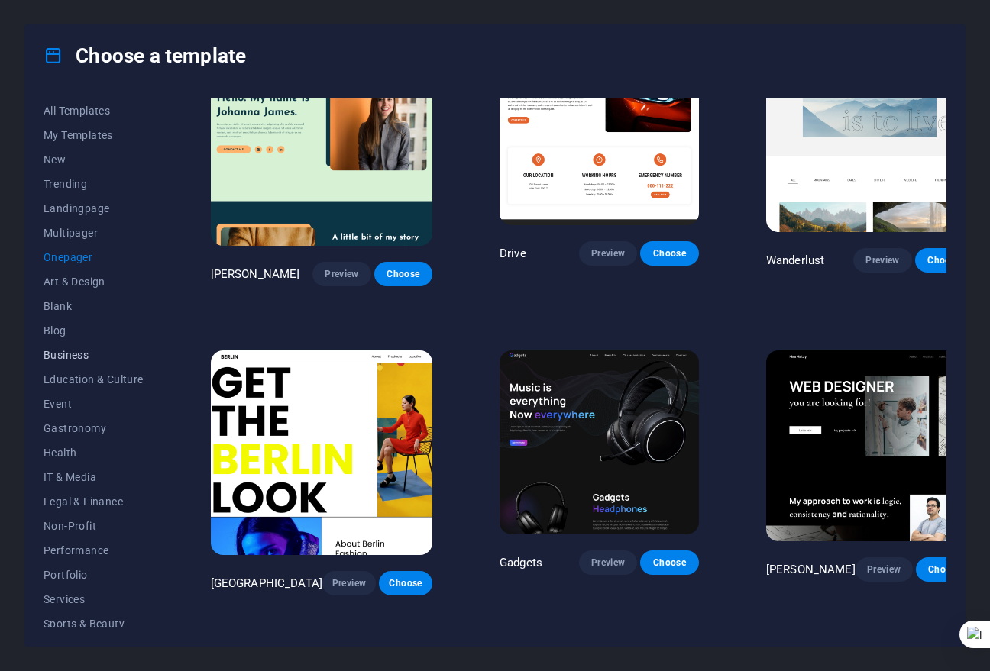
click at [99, 357] on span "Business" at bounding box center [94, 355] width 100 height 12
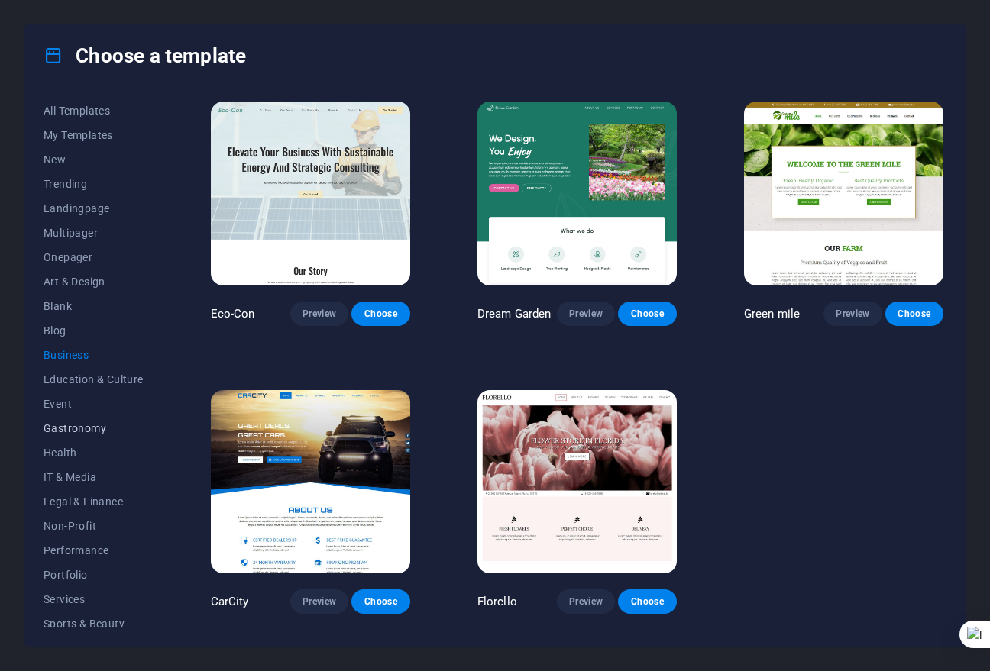
click at [99, 428] on span "Gastronomy" at bounding box center [94, 428] width 100 height 12
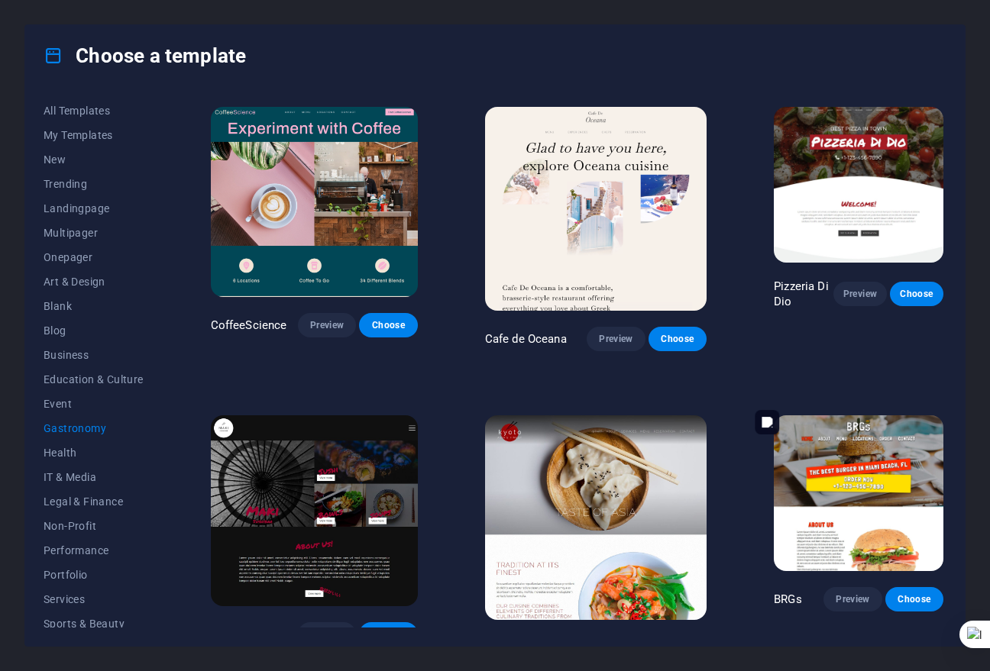
scroll to position [305, 0]
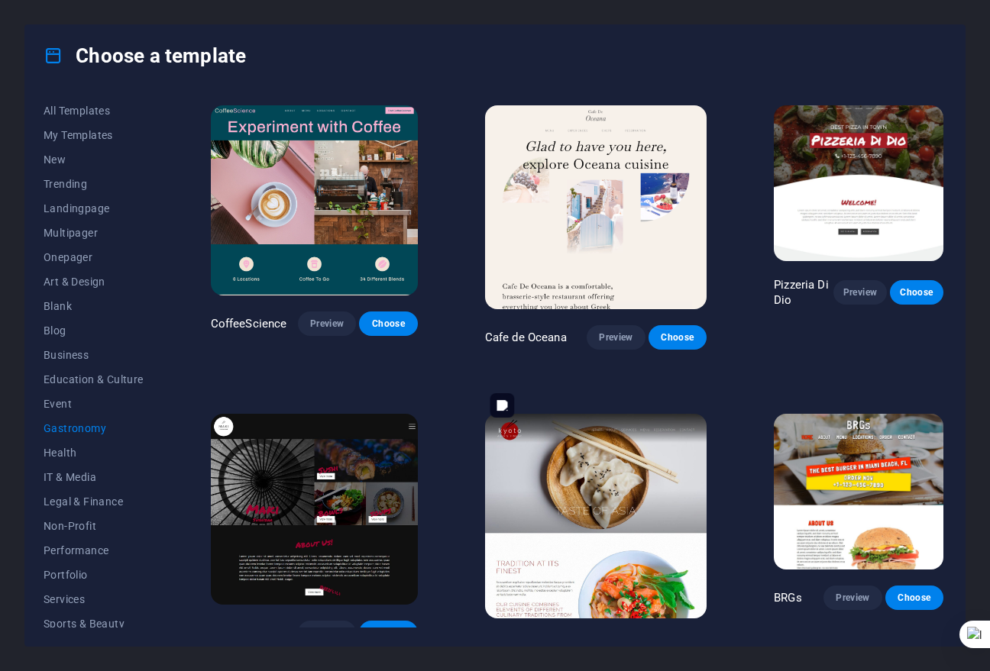
click at [596, 476] on img at bounding box center [595, 516] width 221 height 205
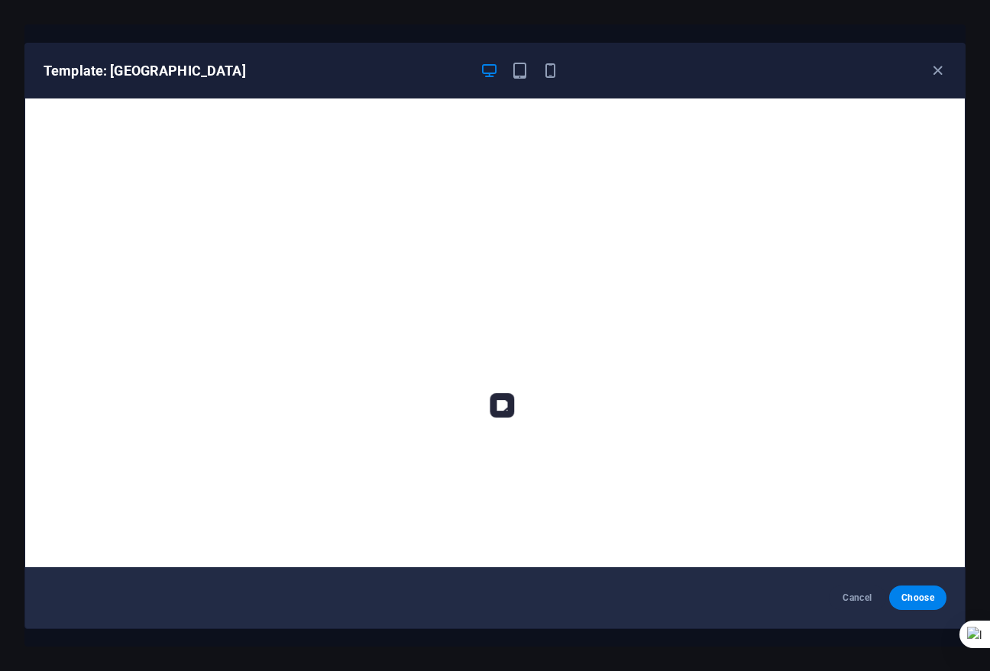
scroll to position [3, 0]
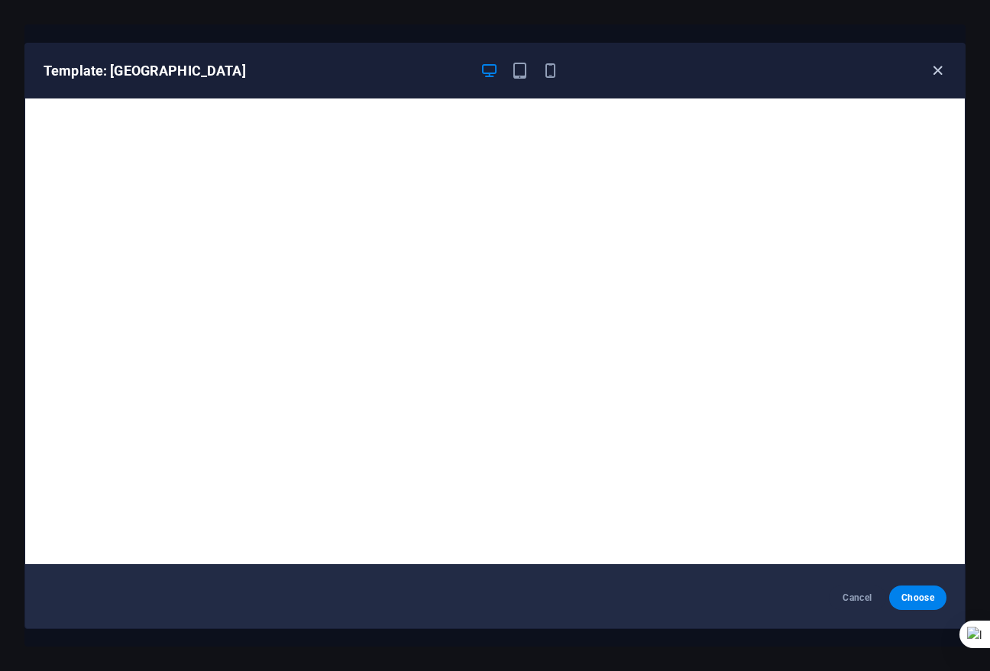
click at [936, 62] on icon "button" at bounding box center [938, 71] width 18 height 18
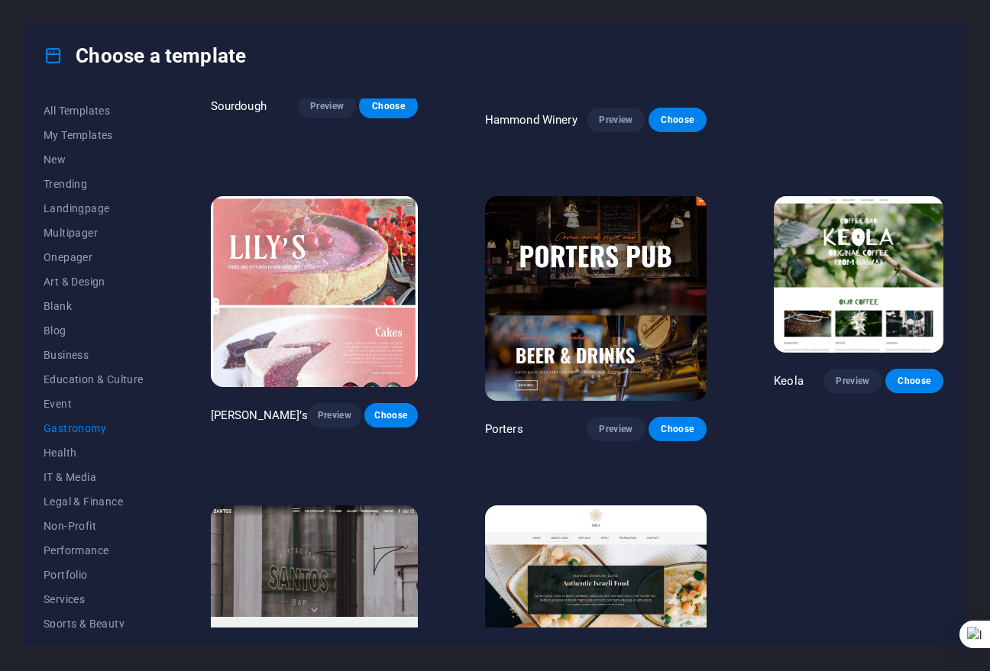
scroll to position [1145, 0]
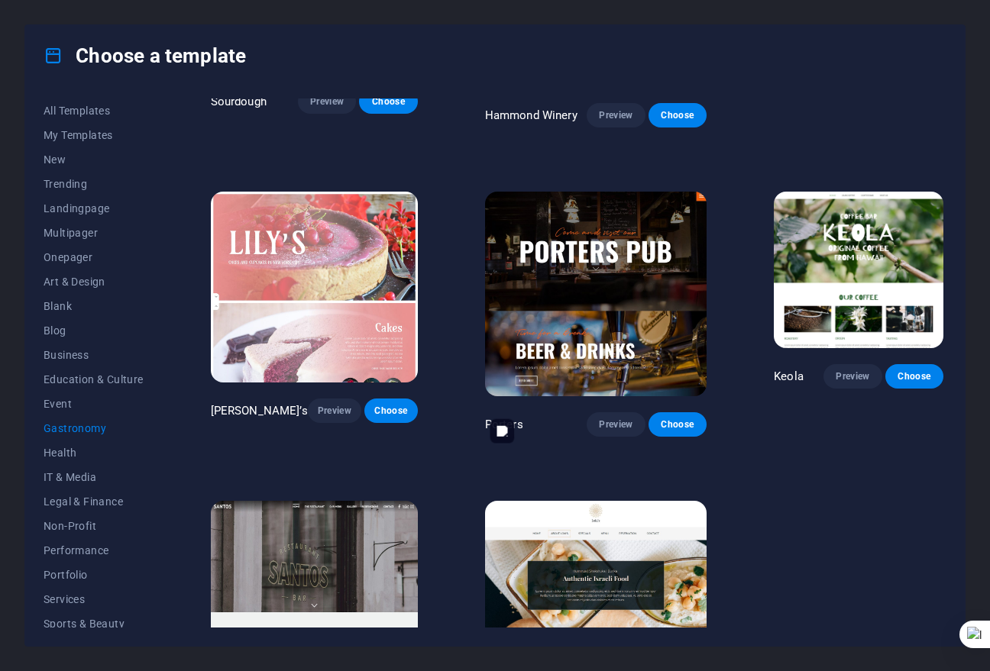
click at [602, 501] on img at bounding box center [595, 603] width 221 height 205
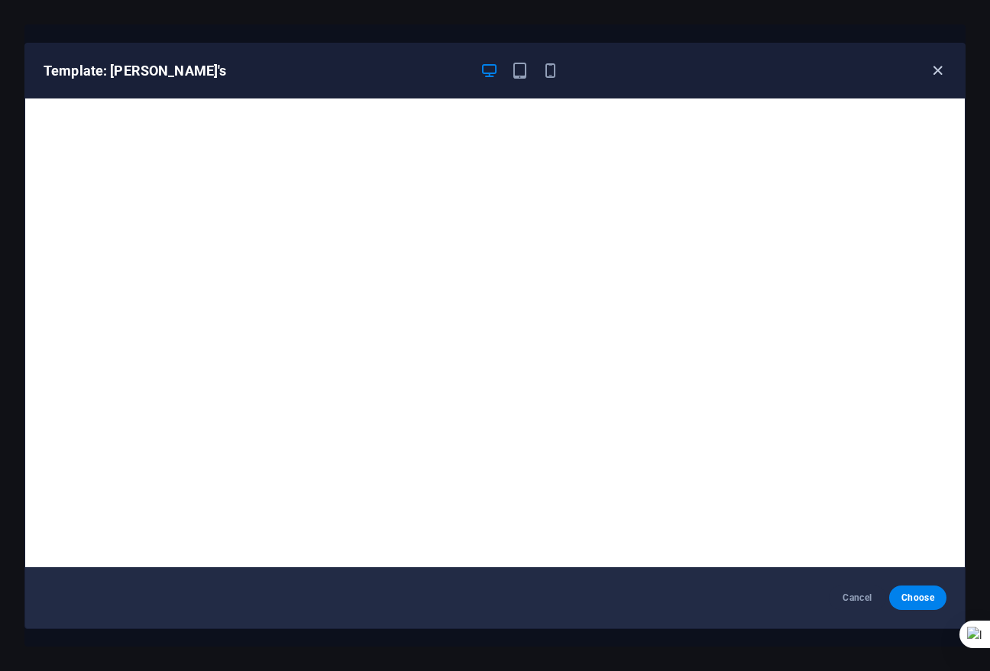
click at [936, 66] on icon "button" at bounding box center [938, 71] width 18 height 18
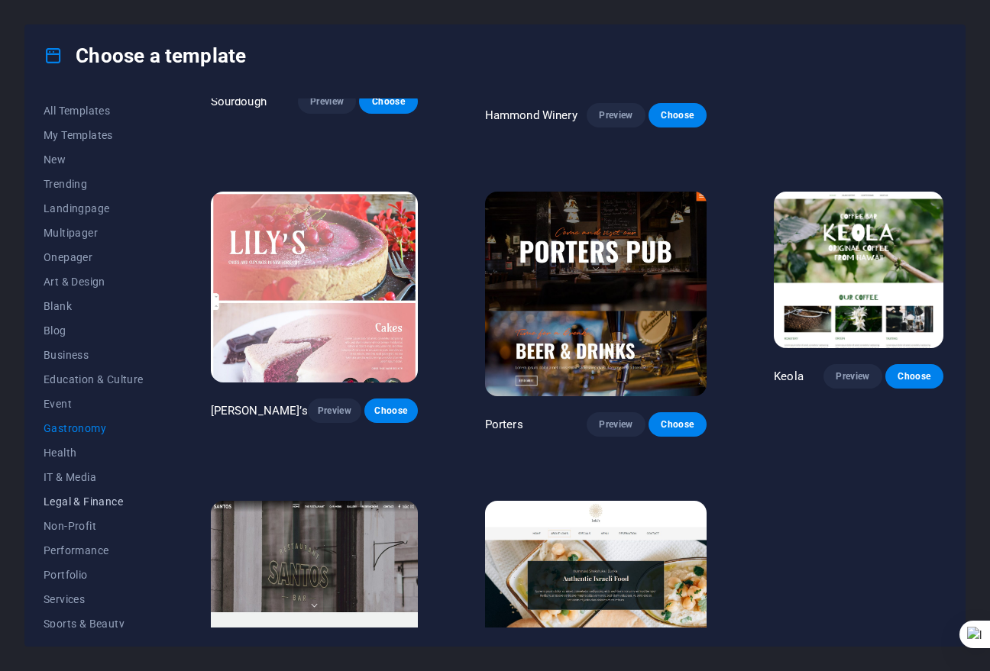
click at [94, 496] on span "Legal & Finance" at bounding box center [94, 502] width 100 height 12
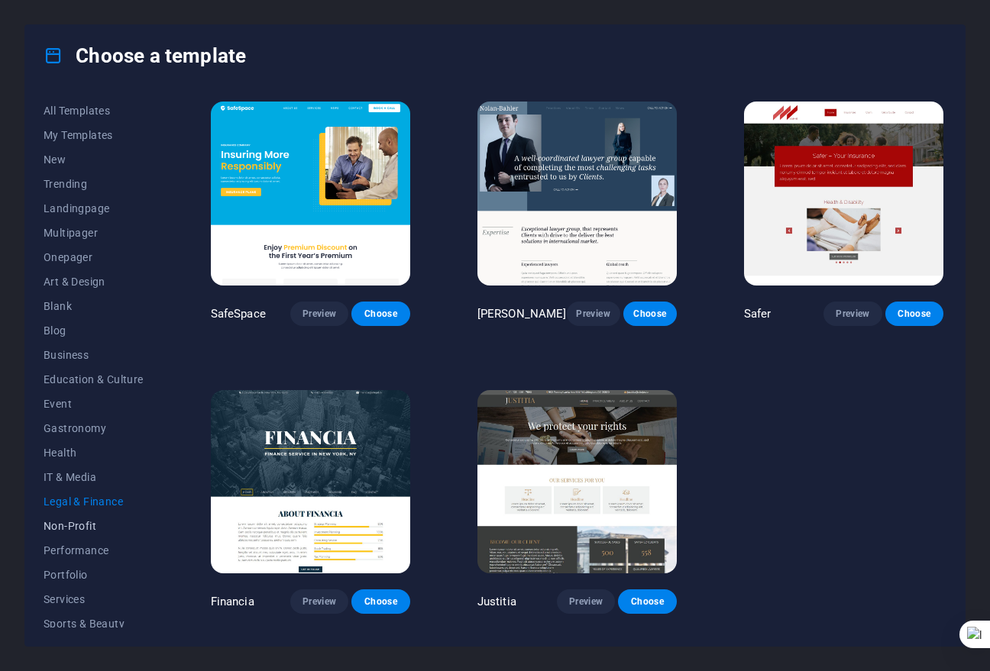
click at [89, 524] on span "Non-Profit" at bounding box center [94, 526] width 100 height 12
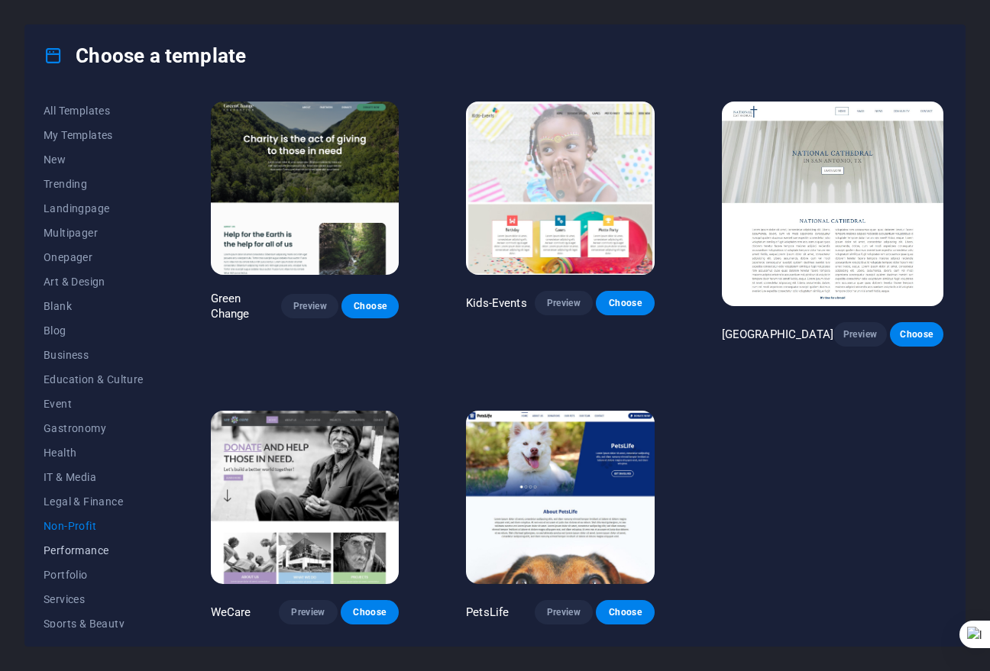
click at [69, 544] on span "Performance" at bounding box center [94, 550] width 100 height 12
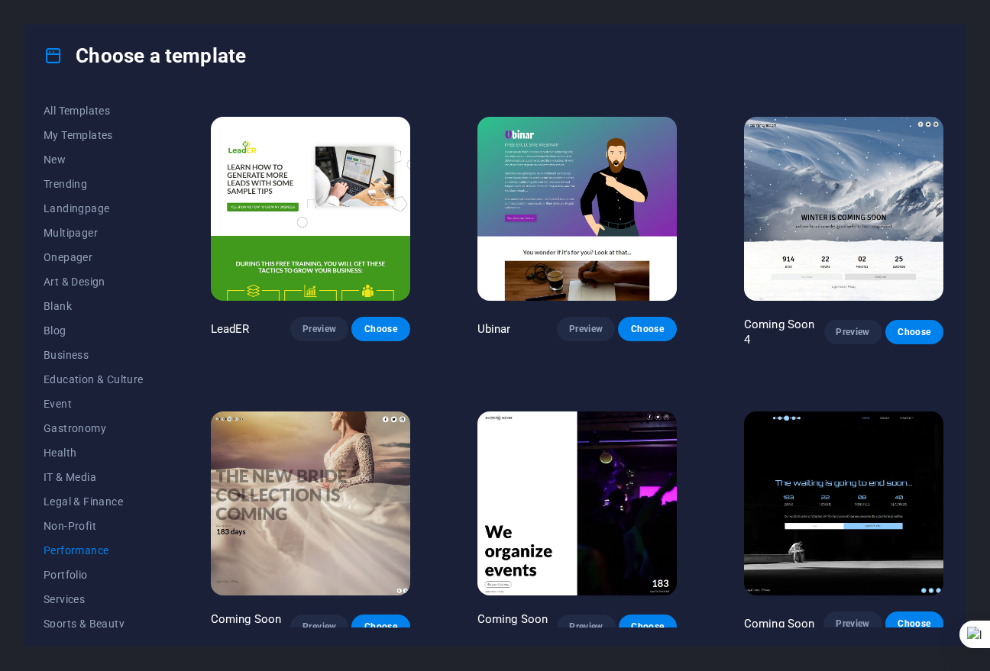
scroll to position [1140, 0]
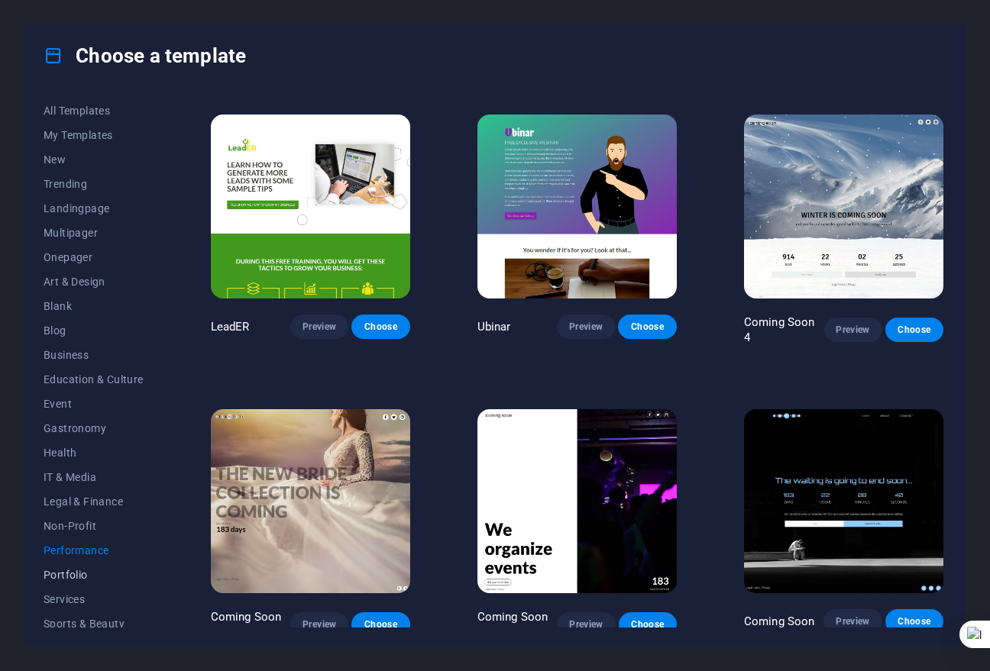
click at [76, 571] on span "Portfolio" at bounding box center [94, 575] width 100 height 12
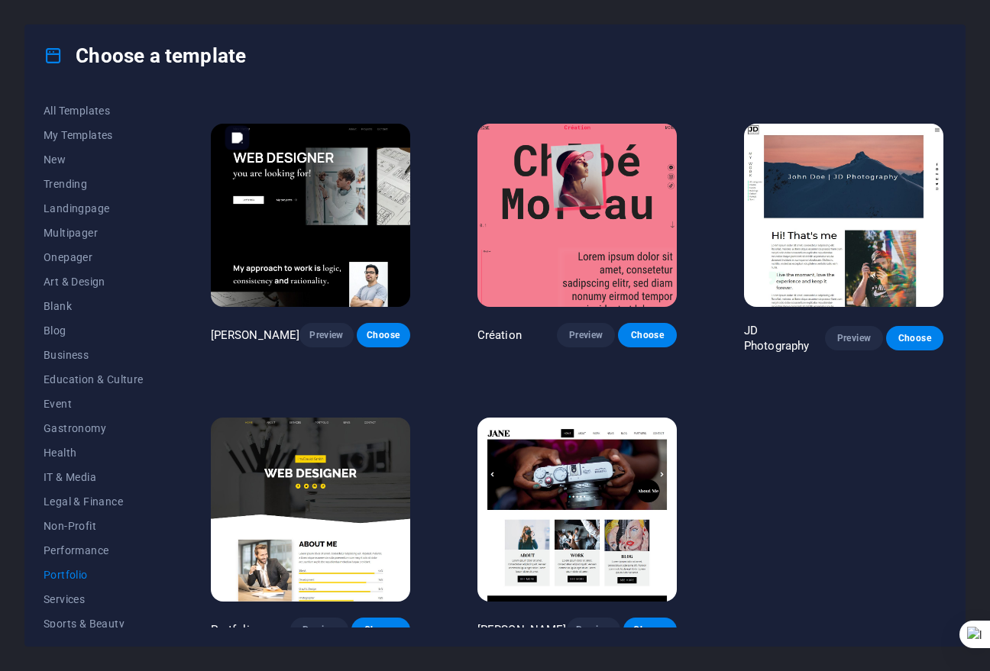
scroll to position [280, 0]
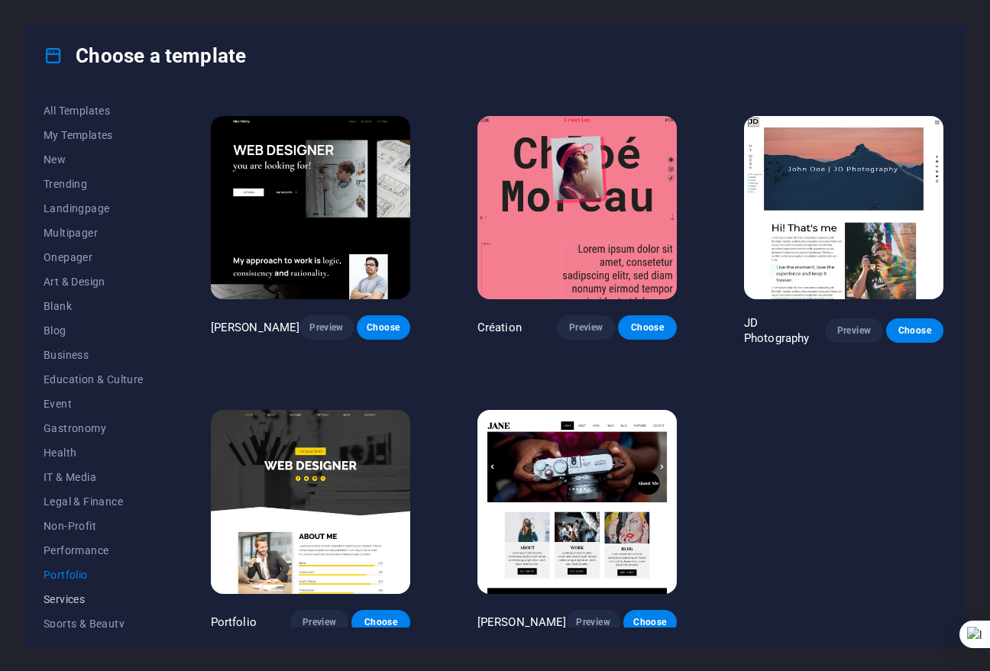
click at [79, 596] on span "Services" at bounding box center [94, 599] width 100 height 12
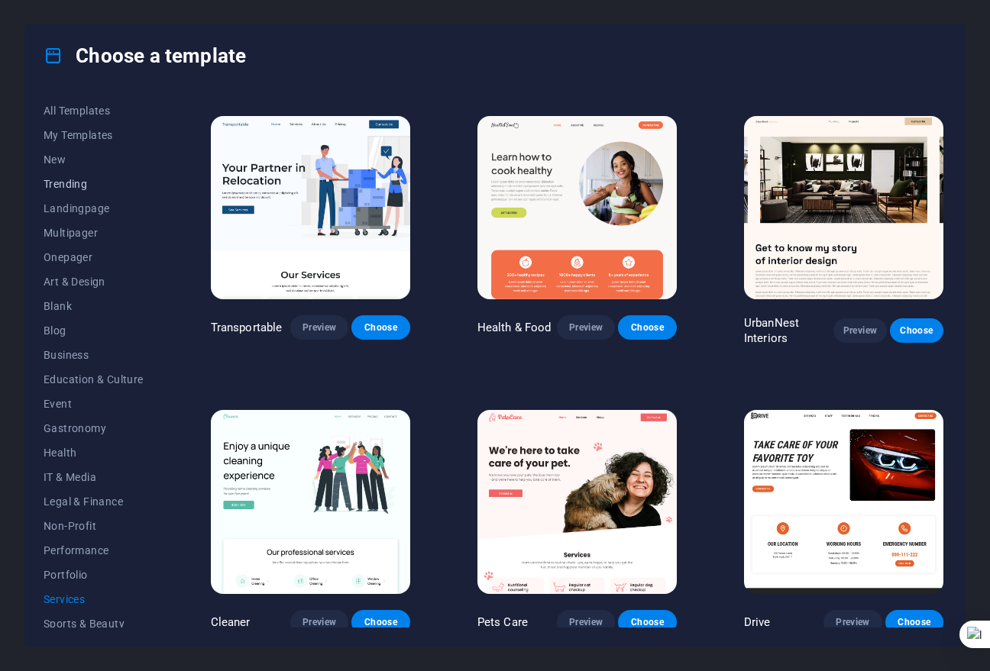
click at [71, 191] on button "Trending" at bounding box center [94, 184] width 100 height 24
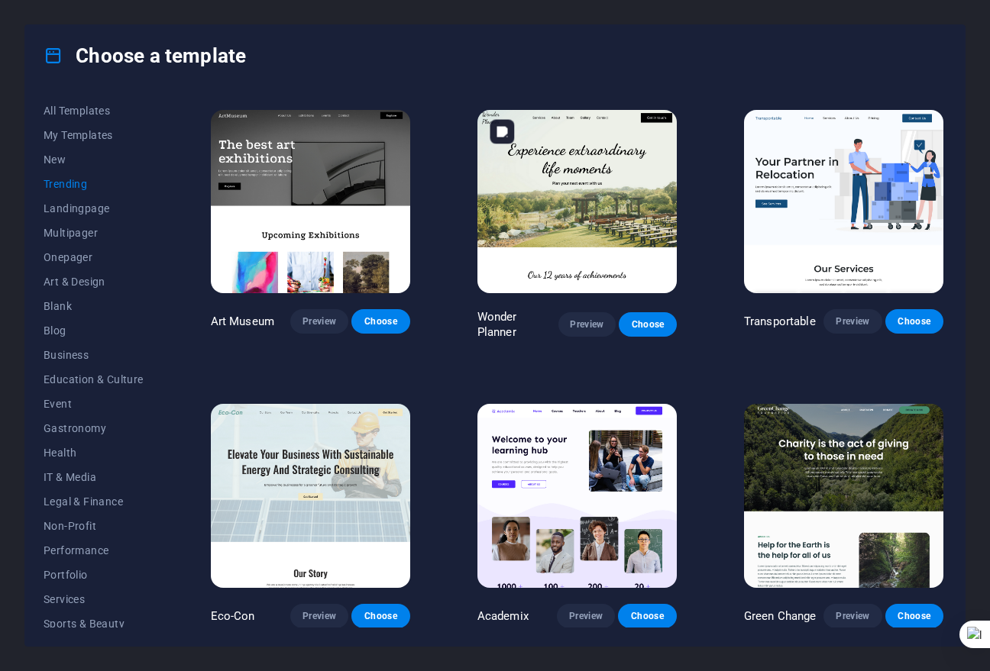
click at [596, 211] on img at bounding box center [576, 202] width 199 height 184
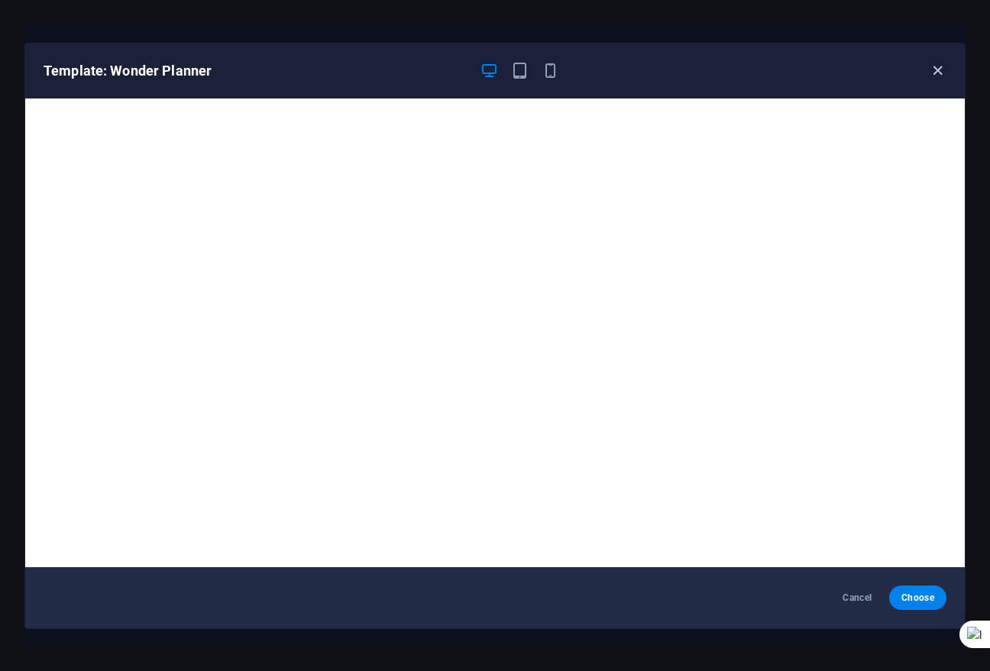
click at [942, 63] on icon "button" at bounding box center [938, 71] width 18 height 18
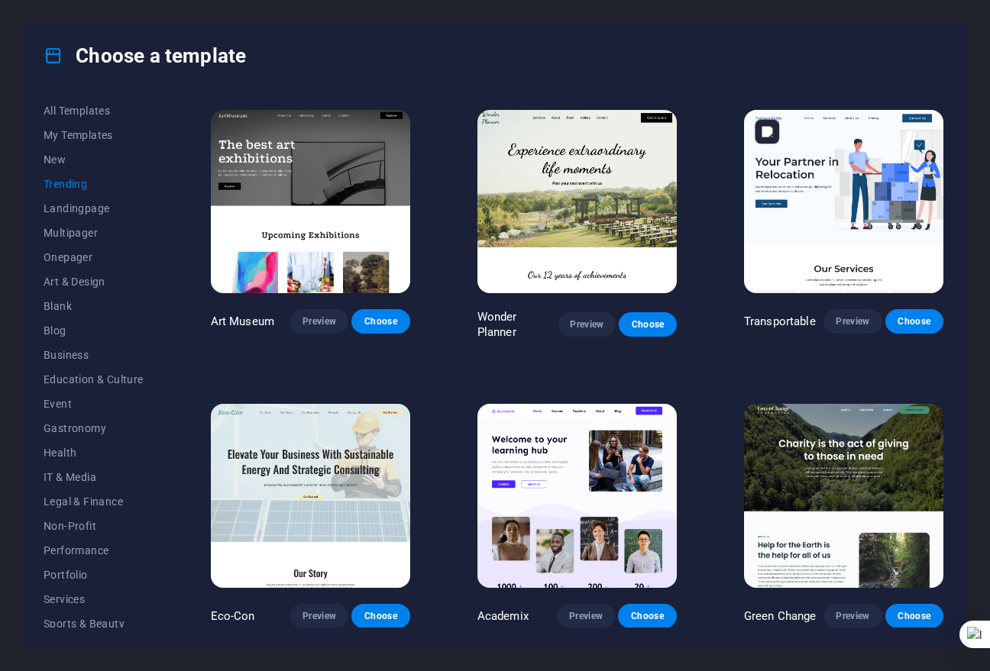
click at [845, 212] on img at bounding box center [843, 202] width 199 height 184
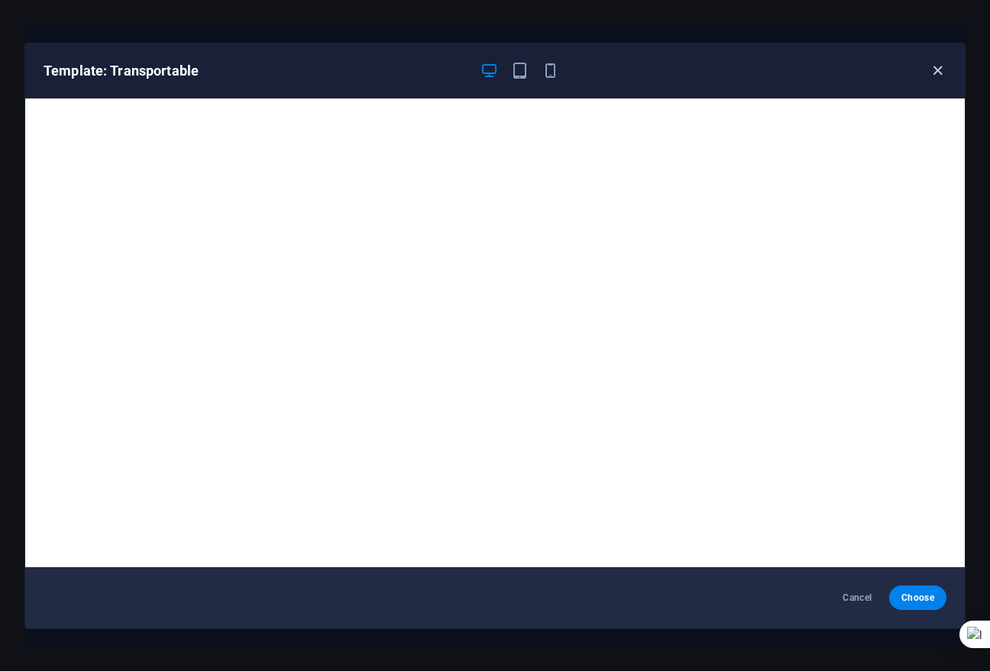
click at [934, 66] on icon "button" at bounding box center [938, 71] width 18 height 18
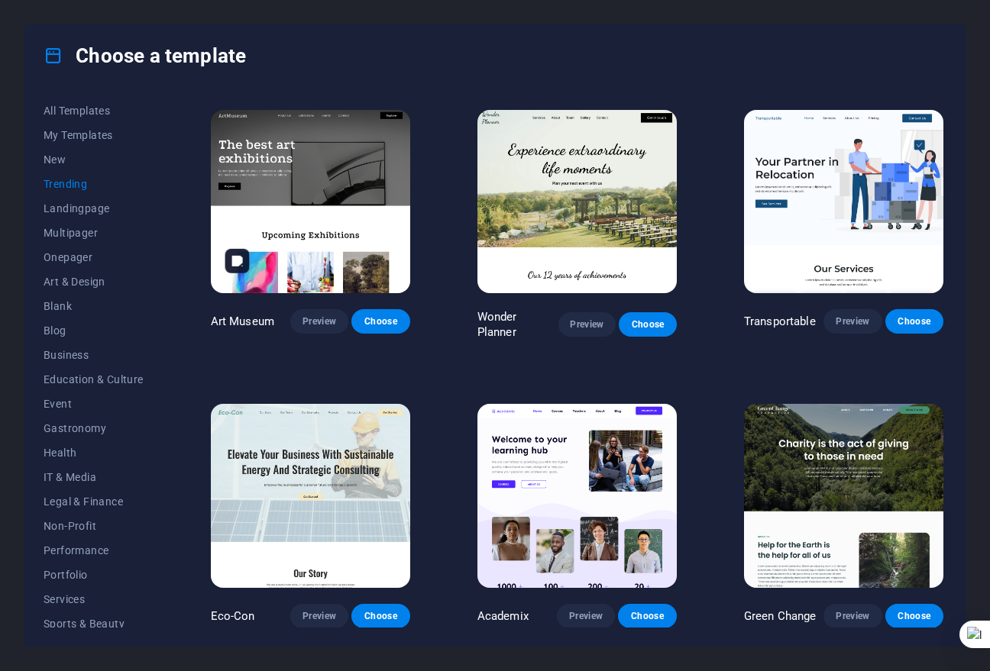
scroll to position [0, 0]
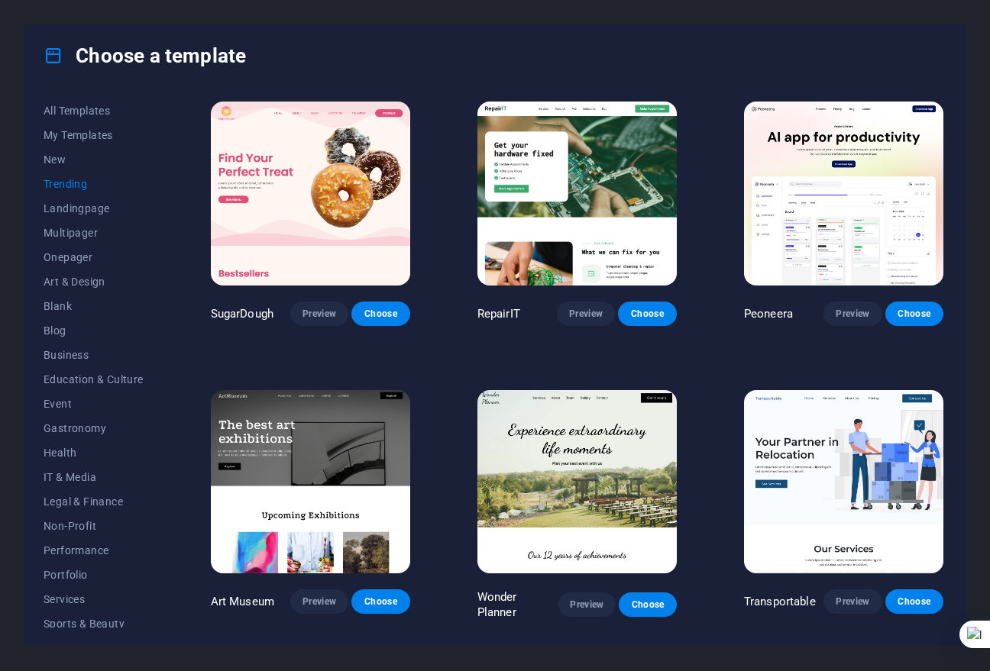
click at [81, 60] on h4 "Choose a template" at bounding box center [145, 56] width 202 height 24
click at [874, 11] on div "Choose a template All Templates My Templates New Trending Landingpage Multipage…" at bounding box center [495, 335] width 990 height 671
click at [863, 15] on div "Choose a template All Templates My Templates New Trending Landingpage Multipage…" at bounding box center [495, 335] width 990 height 671
click at [21, 11] on div "Choose a template All Templates My Templates New Trending Landingpage Multipage…" at bounding box center [495, 335] width 990 height 671
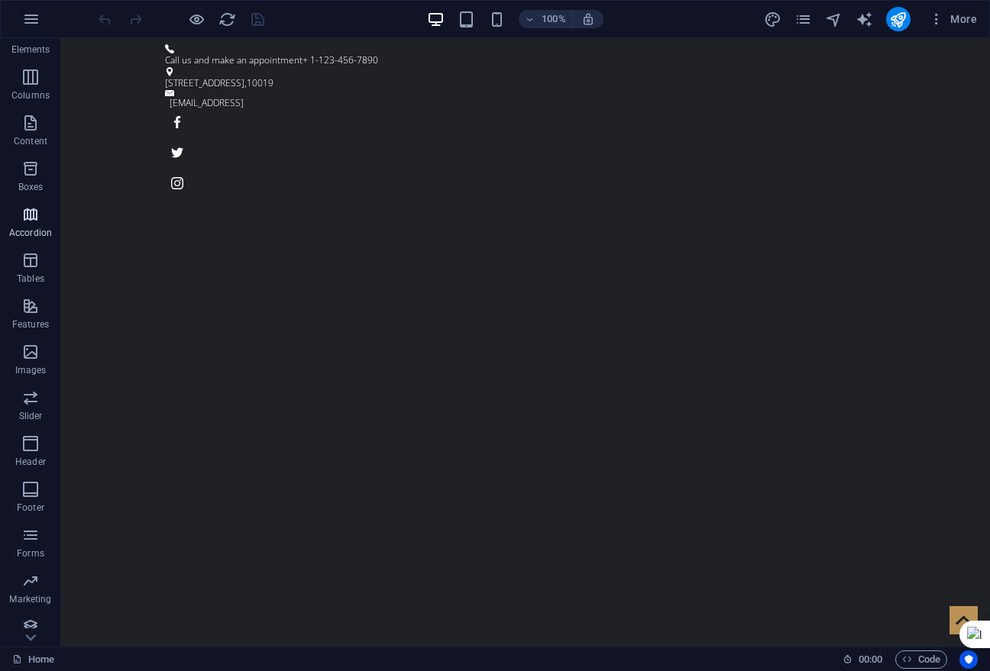
scroll to position [78, 0]
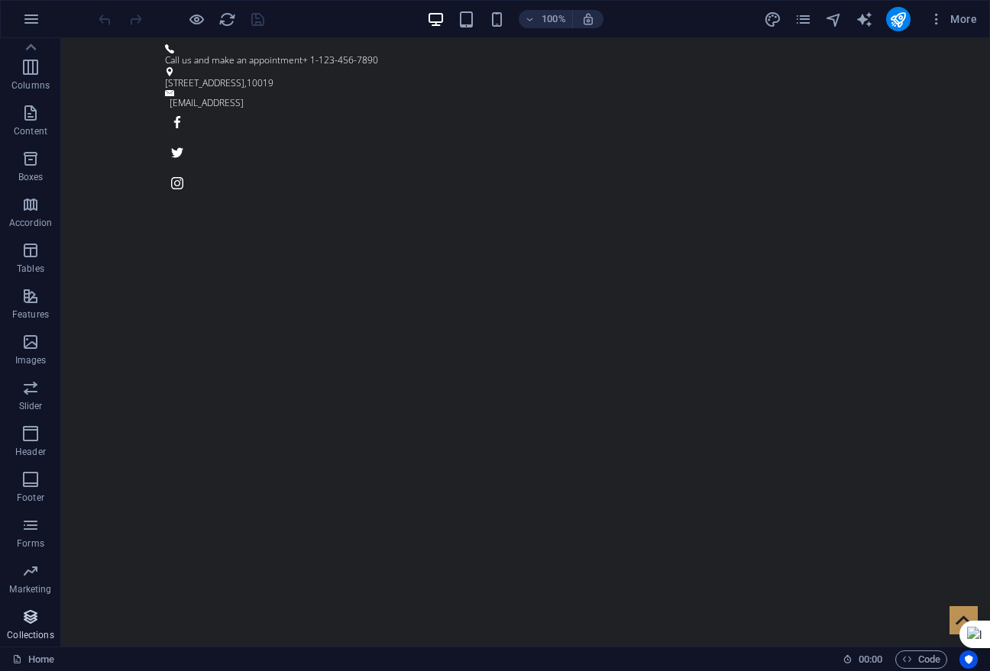
click at [18, 606] on button "Collections" at bounding box center [30, 625] width 61 height 46
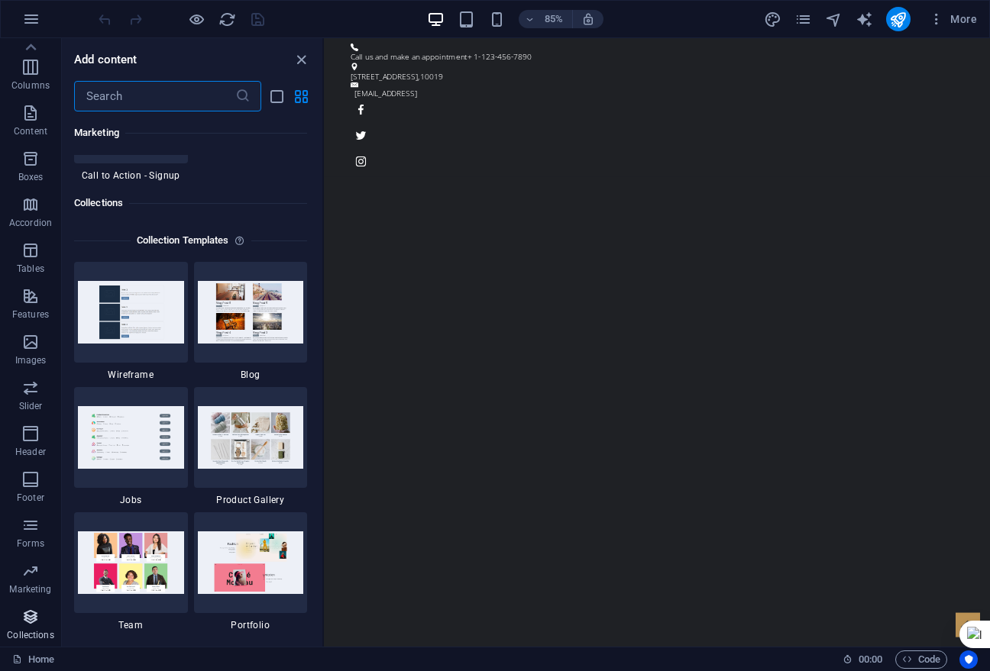
scroll to position [13978, 0]
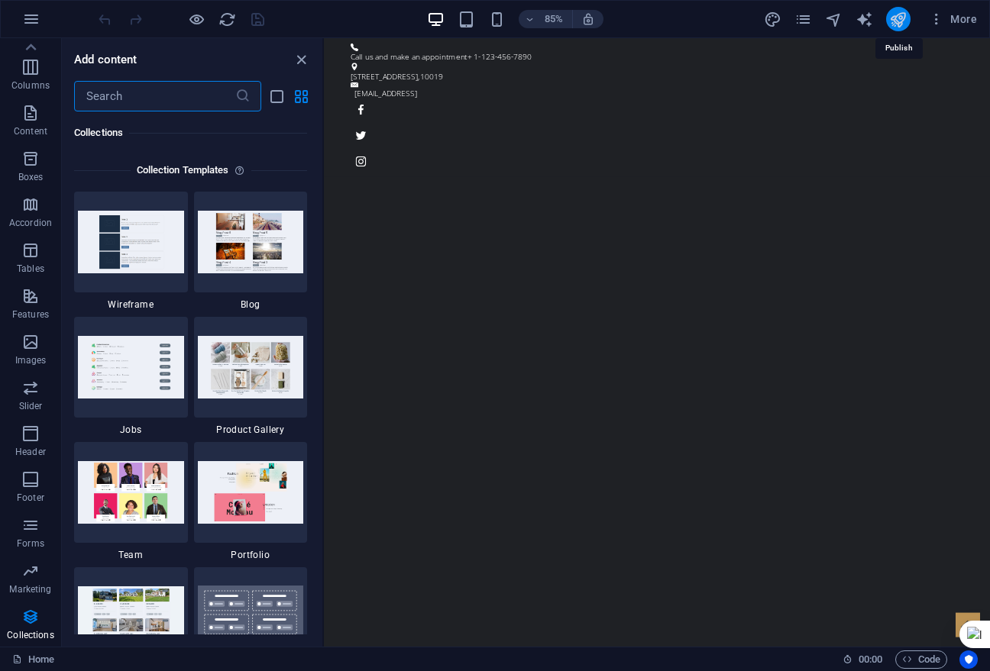
click at [900, 15] on icon "publish" at bounding box center [898, 20] width 18 height 18
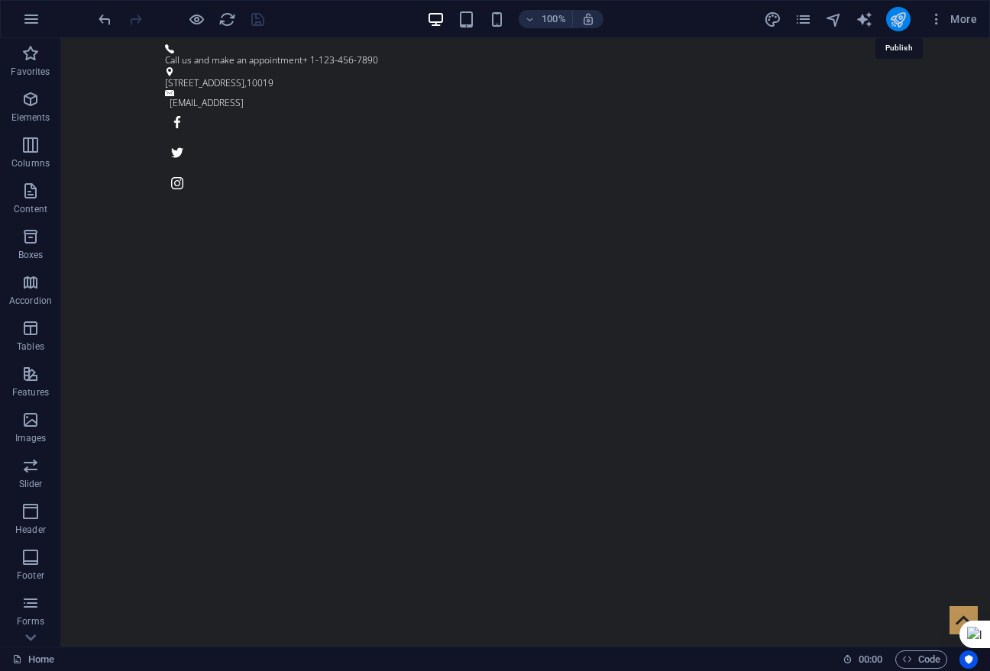
click at [890, 13] on icon "publish" at bounding box center [898, 20] width 18 height 18
